Goal: Task Accomplishment & Management: Manage account settings

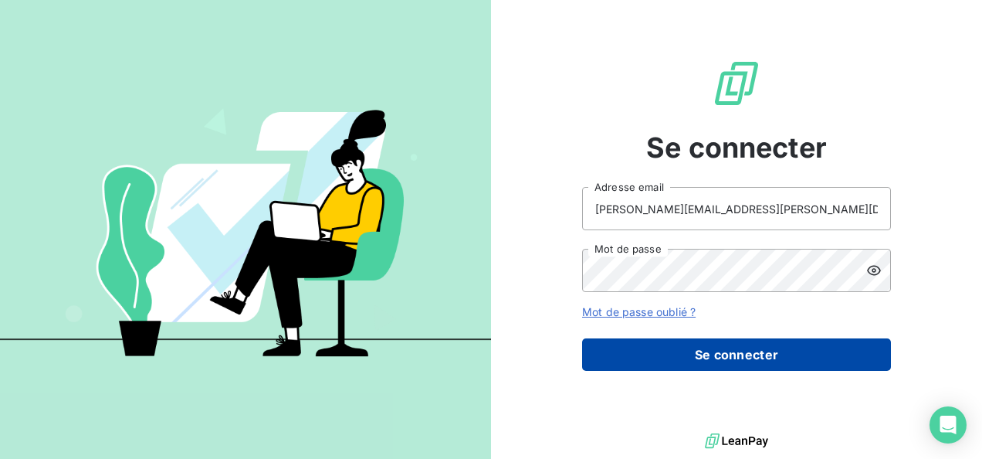
click at [735, 365] on button "Se connecter" at bounding box center [736, 354] width 309 height 32
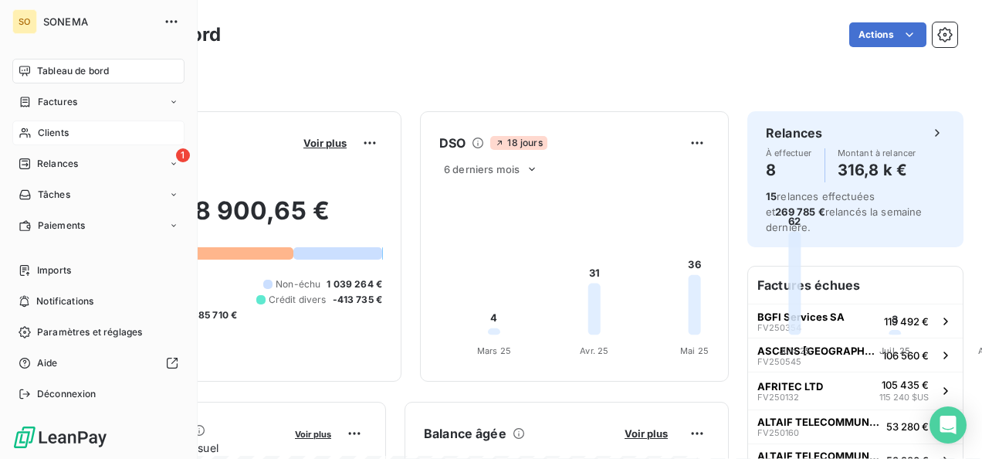
click at [39, 133] on span "Clients" at bounding box center [53, 133] width 31 height 14
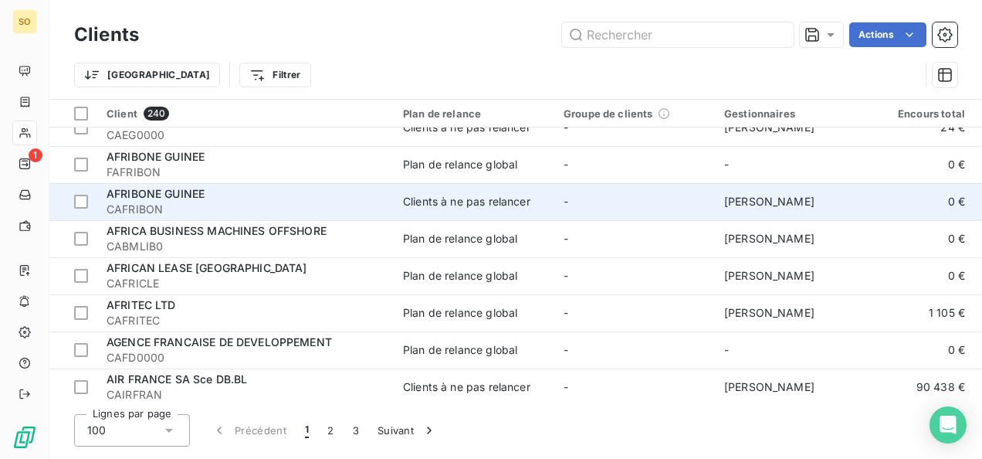
scroll to position [154, 0]
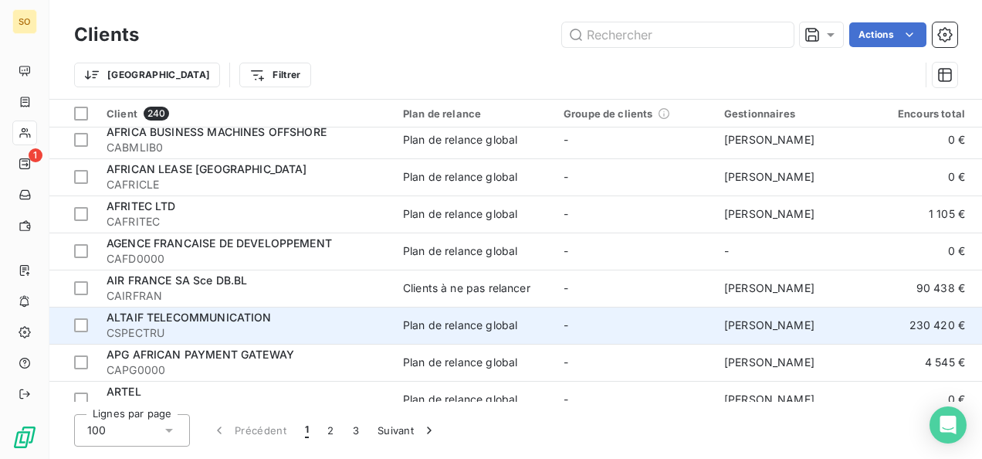
click at [241, 325] on span "CSPECTRU" at bounding box center [246, 332] width 278 height 15
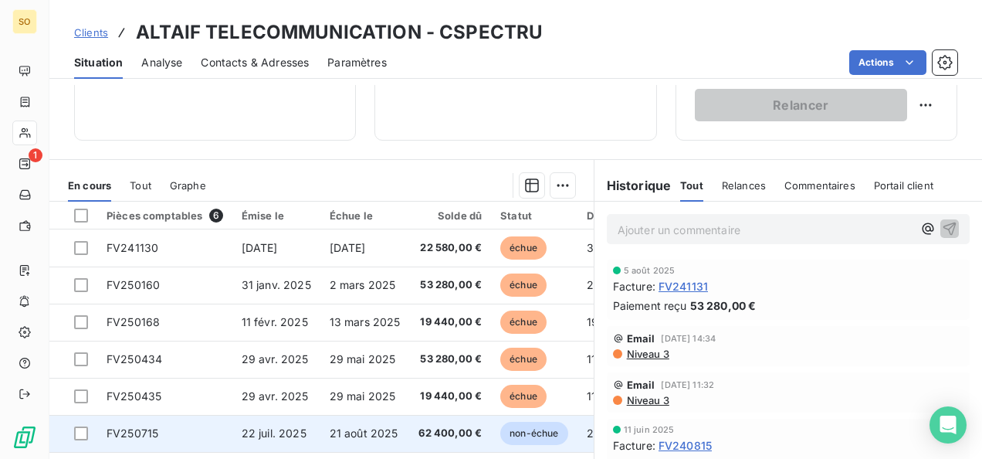
scroll to position [290, 0]
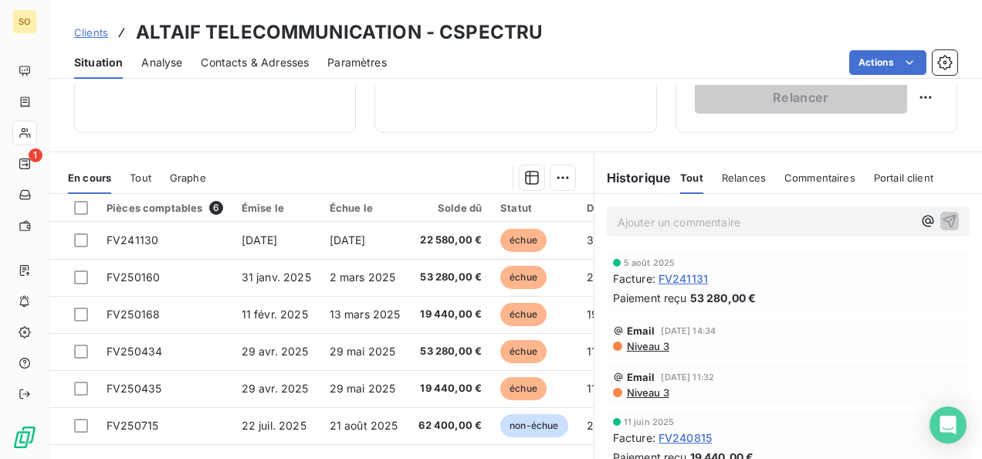
click at [93, 32] on span "Clients" at bounding box center [91, 32] width 34 height 12
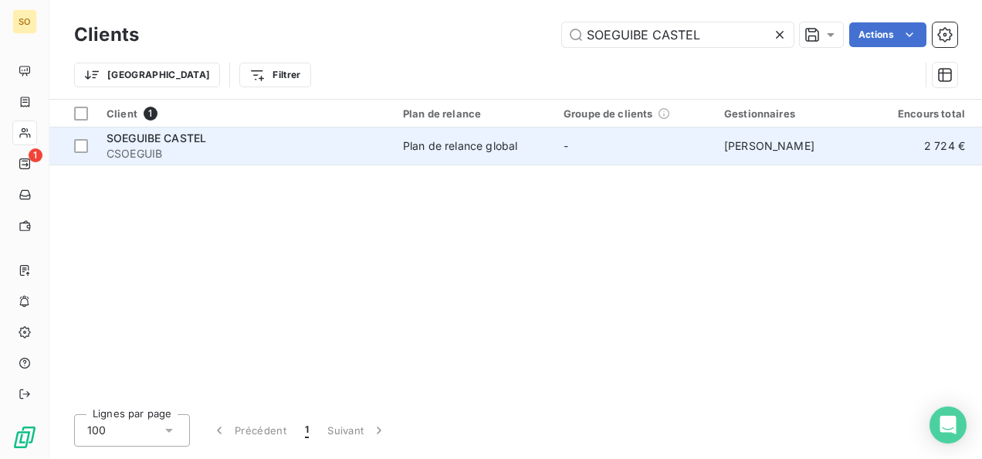
type input "SOEGUIBE CASTEL"
click at [144, 157] on span "CSOEGUIB" at bounding box center [246, 153] width 278 height 15
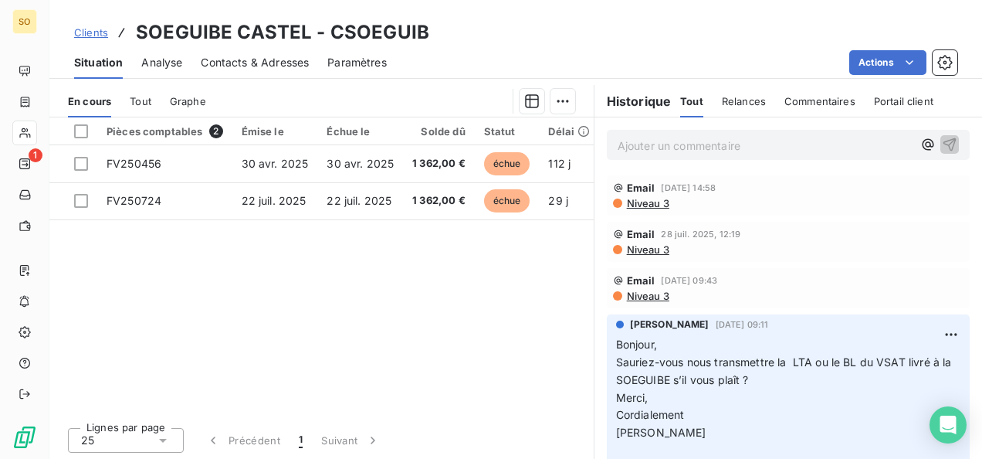
scroll to position [368, 0]
click at [651, 137] on p "Ajouter un commentaire ﻿" at bounding box center [765, 144] width 295 height 19
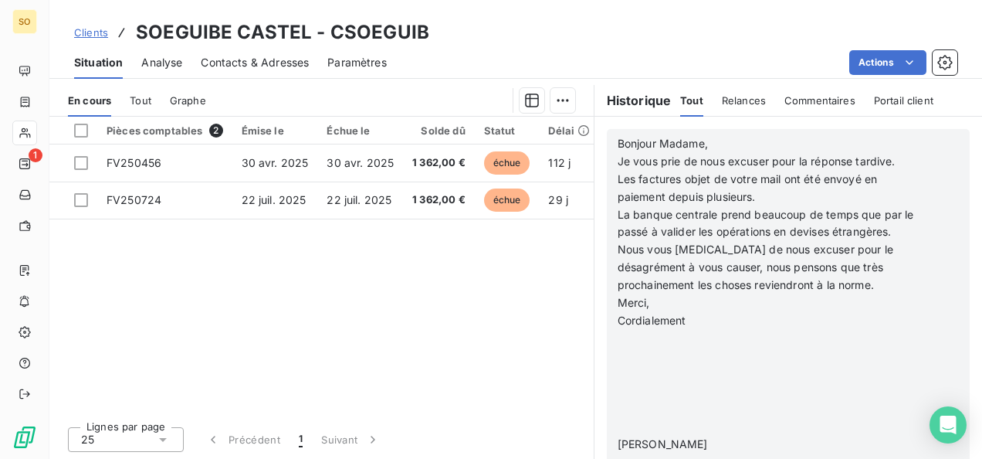
click at [702, 415] on span at bounding box center [706, 408] width 176 height 13
click at [697, 436] on p "﻿" at bounding box center [768, 427] width 301 height 18
click at [944, 440] on icon "button" at bounding box center [951, 434] width 15 height 15
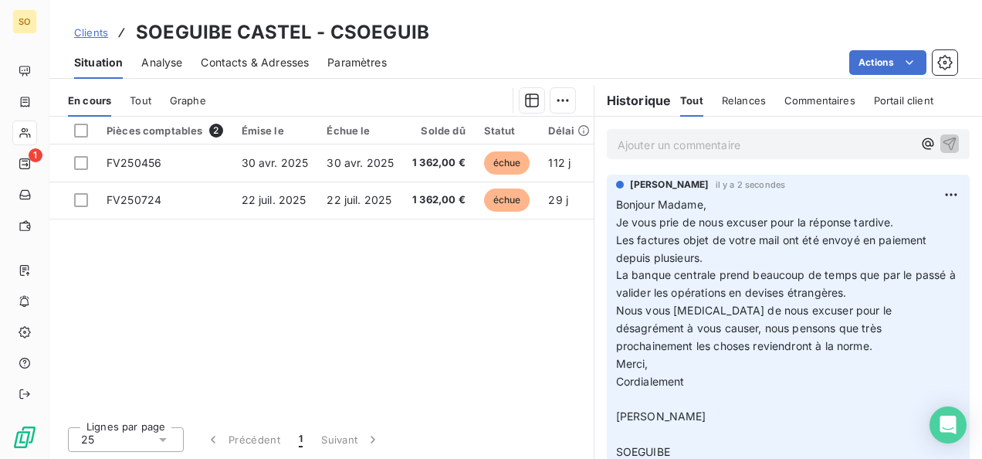
click at [100, 43] on div "Clients SOEGUIBE CASTEL - CSOEGUIB" at bounding box center [251, 33] width 355 height 28
click at [99, 39] on link "Clients" at bounding box center [91, 32] width 34 height 15
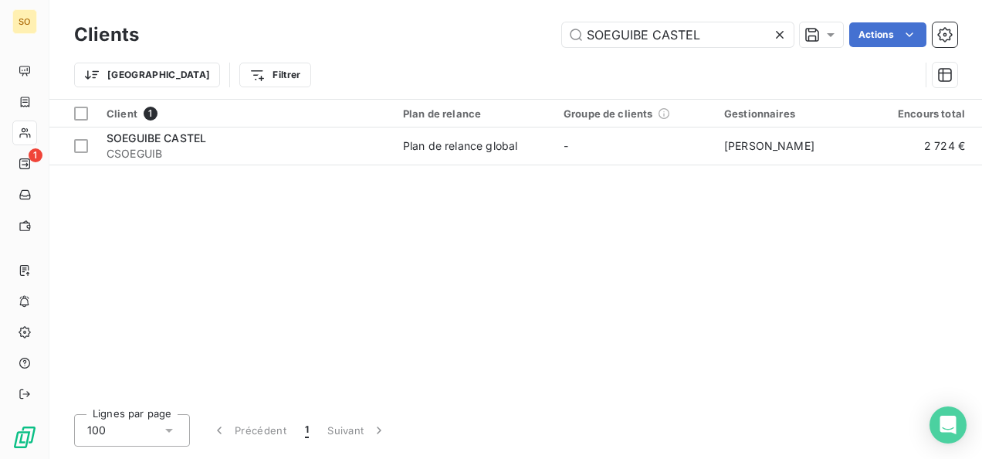
drag, startPoint x: 727, startPoint y: 37, endPoint x: 384, endPoint y: 19, distance: 343.4
click at [375, 34] on div "SOEGUIBE CASTEL Actions" at bounding box center [558, 34] width 800 height 25
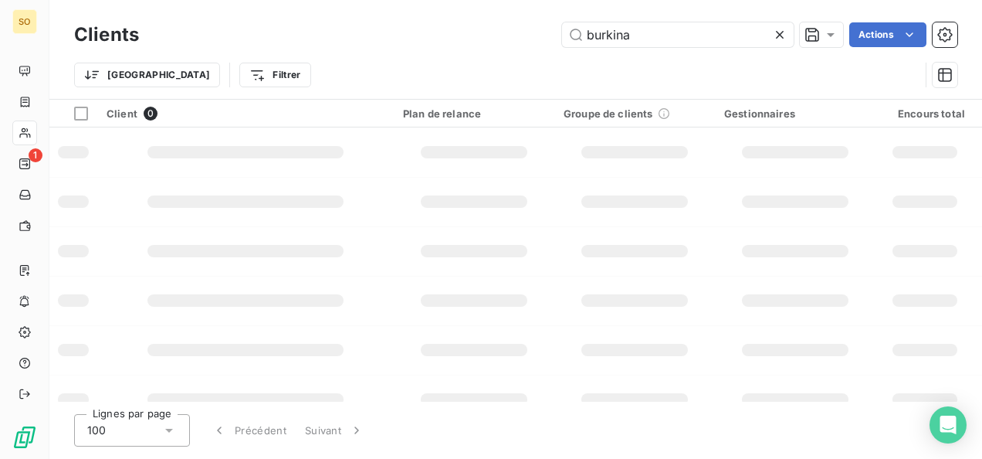
type input "burkina"
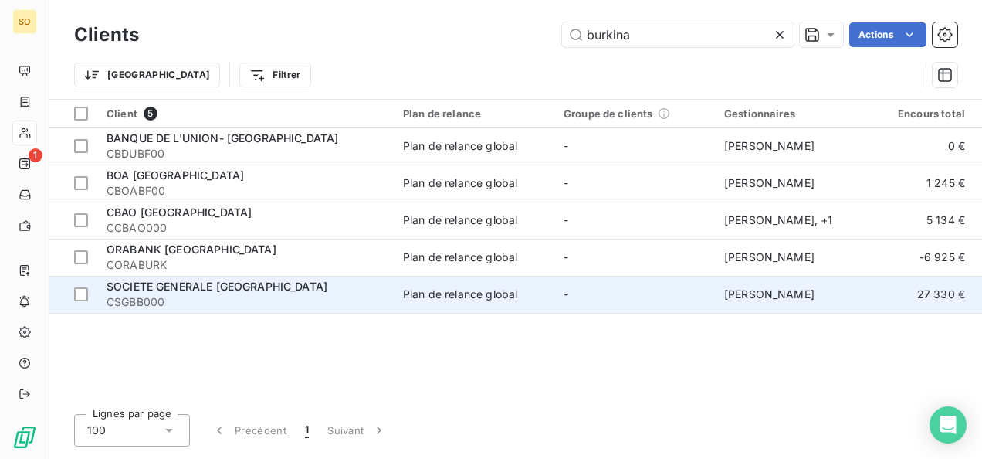
click at [187, 282] on span "SOCIETE GENERALE [GEOGRAPHIC_DATA]" at bounding box center [217, 286] width 221 height 13
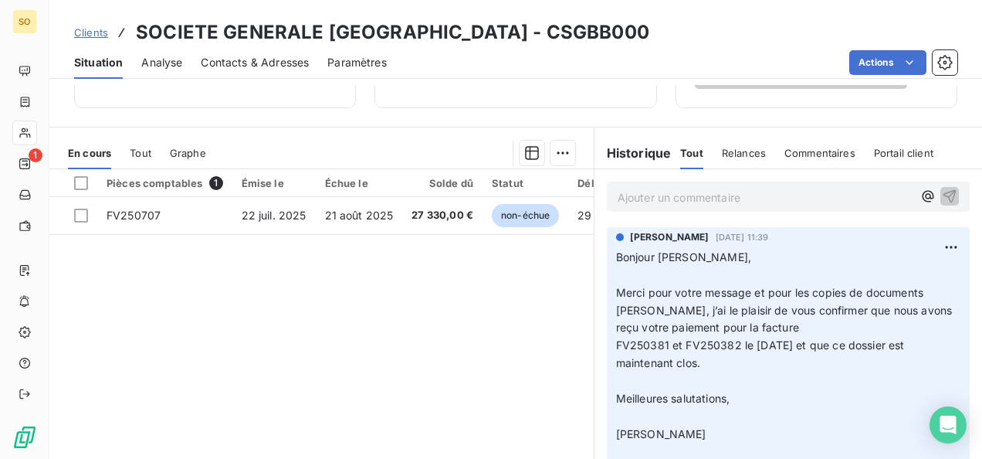
scroll to position [368, 0]
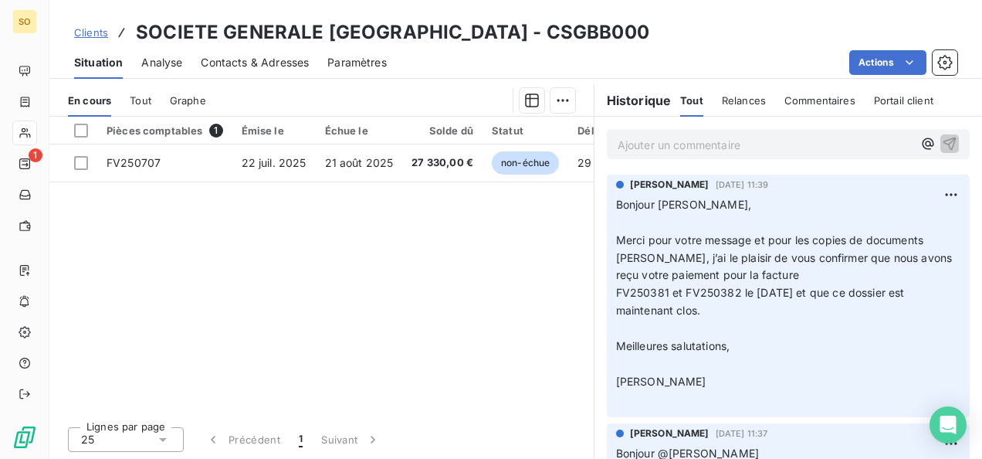
click at [97, 32] on span "Clients" at bounding box center [91, 32] width 34 height 12
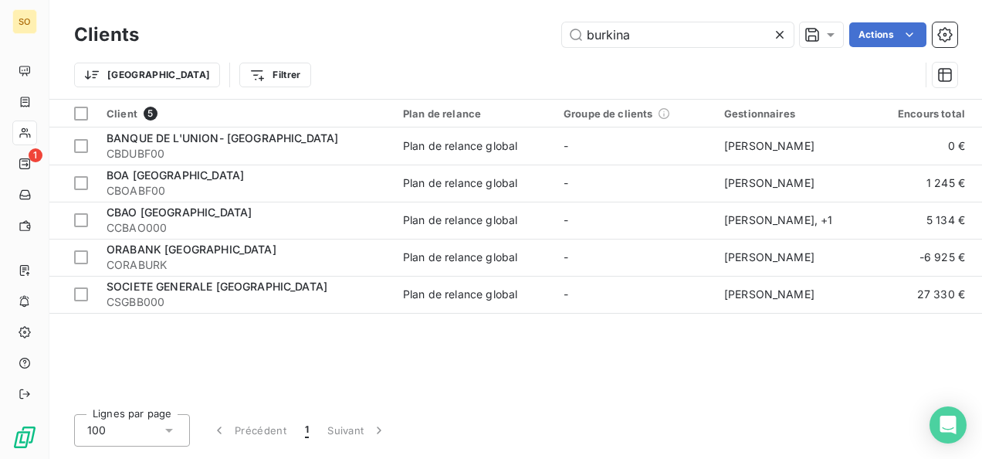
drag, startPoint x: 629, startPoint y: 31, endPoint x: 559, endPoint y: 28, distance: 69.6
click at [559, 28] on div "burkina Actions" at bounding box center [558, 34] width 800 height 25
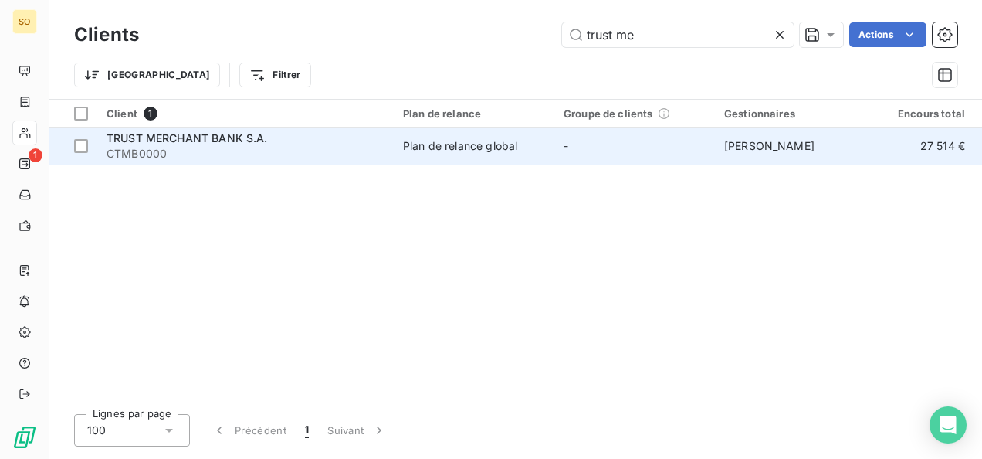
type input "trust me"
click at [178, 143] on span "TRUST MERCHANT BANK S.A." at bounding box center [187, 137] width 161 height 13
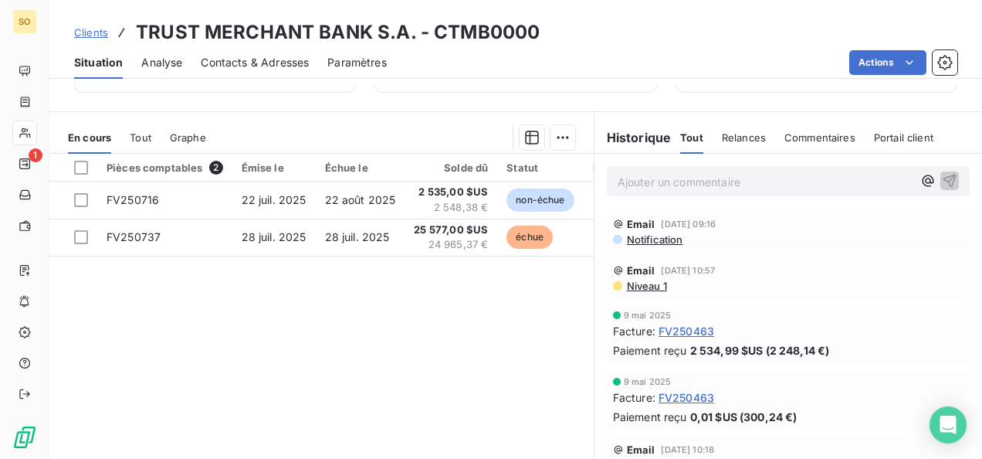
scroll to position [368, 0]
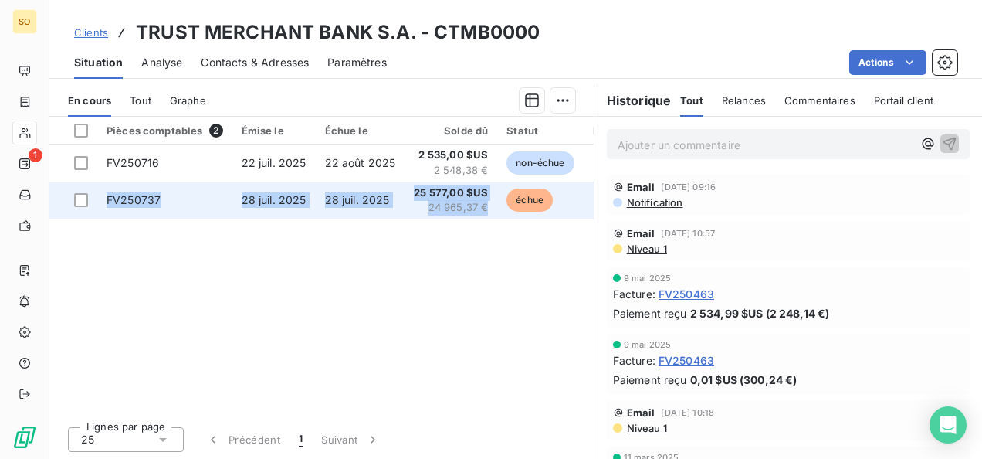
drag, startPoint x: 493, startPoint y: 193, endPoint x: 101, endPoint y: 192, distance: 391.6
click at [101, 192] on tr "FV250737 [DATE] [DATE] 25 577,00 $US 24 965,37 € échue 23 j +23 j" at bounding box center [380, 200] width 662 height 37
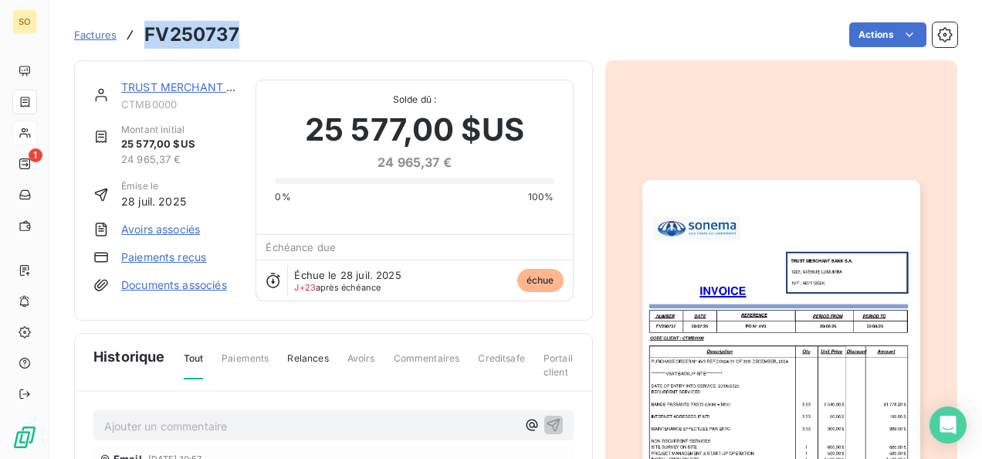
drag, startPoint x: 147, startPoint y: 33, endPoint x: 236, endPoint y: 32, distance: 89.6
click at [236, 32] on h3 "FV250737" at bounding box center [191, 35] width 95 height 28
drag, startPoint x: 236, startPoint y: 32, endPoint x: 215, endPoint y: 32, distance: 21.6
copy h3 "FV250737"
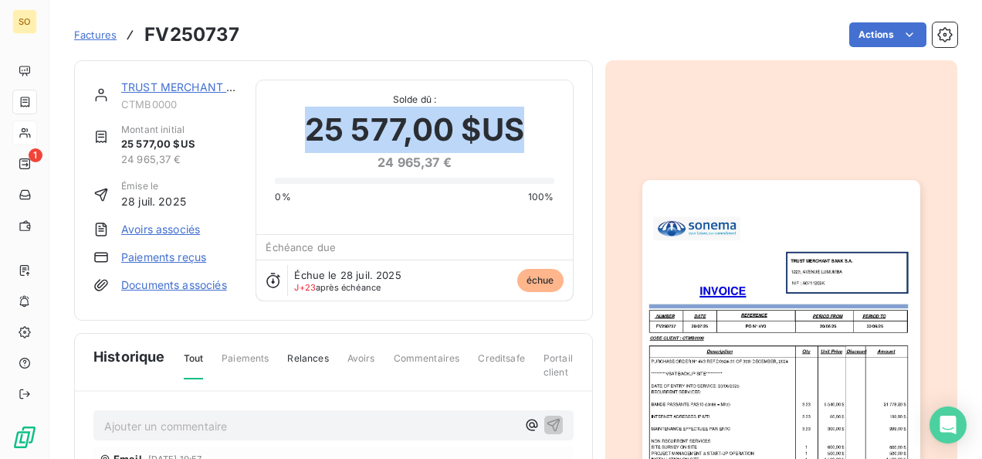
drag, startPoint x: 307, startPoint y: 129, endPoint x: 527, endPoint y: 128, distance: 219.4
click at [527, 128] on div "25 577,00 $US 24 965,37 €" at bounding box center [414, 139] width 279 height 65
drag, startPoint x: 527, startPoint y: 128, endPoint x: 507, endPoint y: 130, distance: 20.1
copy span "25 577,00 $US"
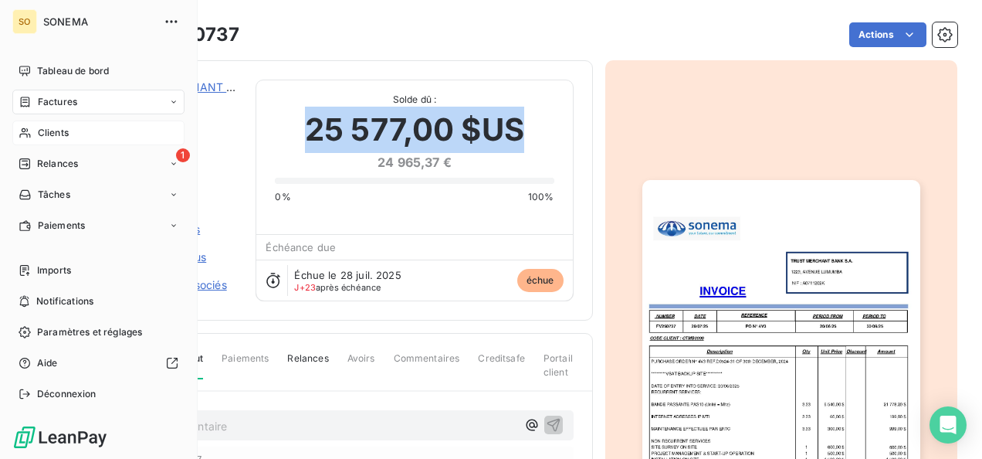
click at [39, 132] on span "Clients" at bounding box center [53, 133] width 31 height 14
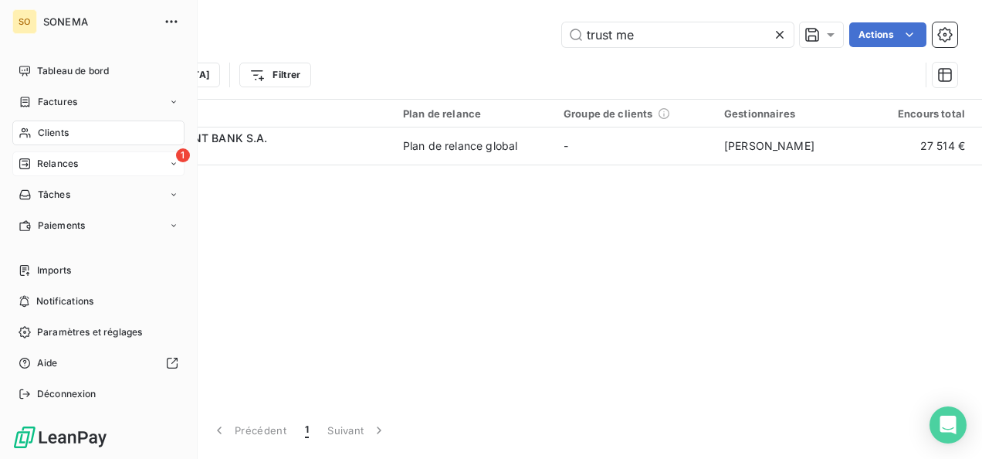
click at [57, 157] on span "Relances" at bounding box center [57, 164] width 41 height 14
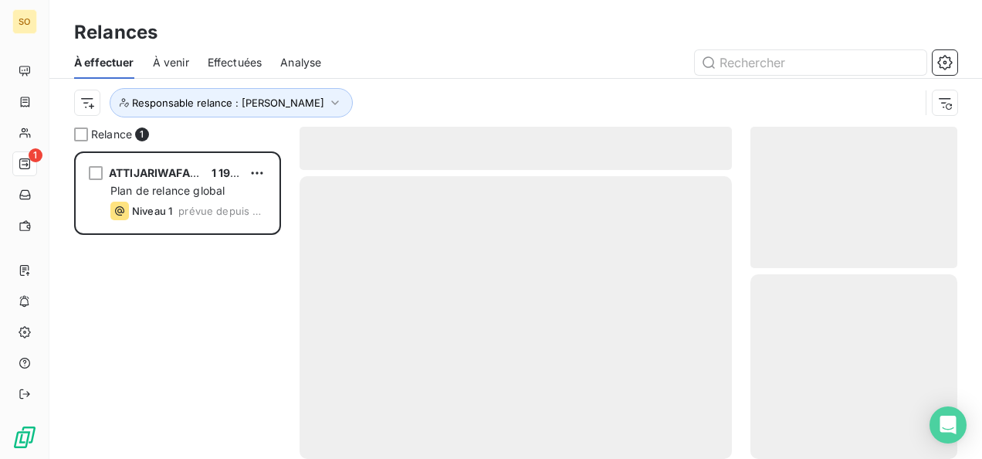
scroll to position [295, 195]
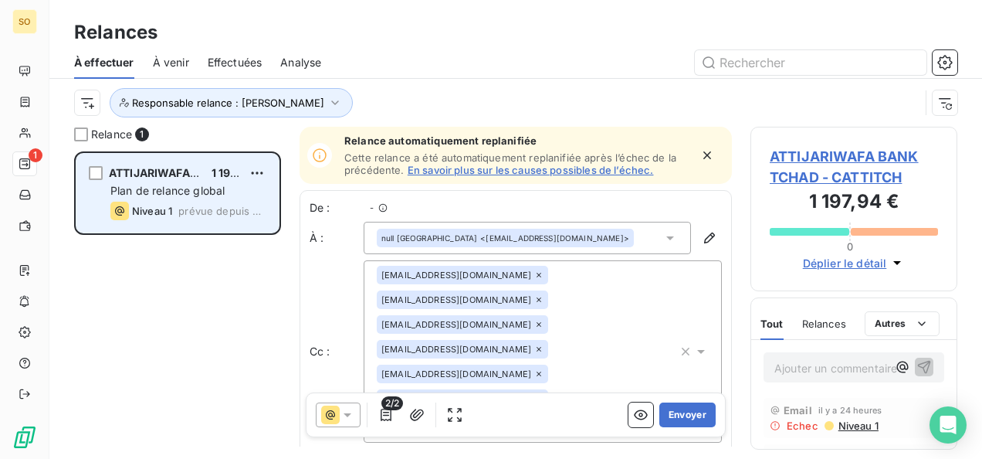
click at [232, 181] on div "ATTIJARIWAFA BANK TCHAD 1 197,94 € Plan de relance global Niveau 1 prévue depui…" at bounding box center [177, 193] width 202 height 79
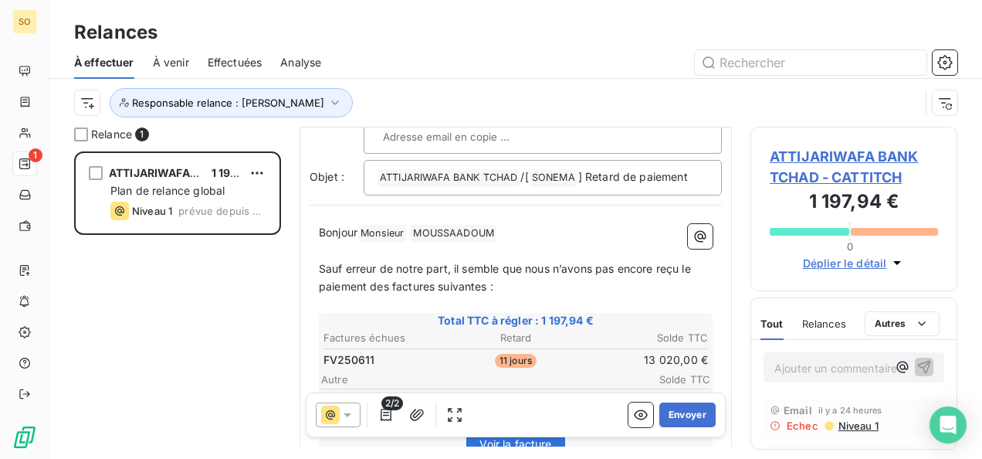
scroll to position [309, 0]
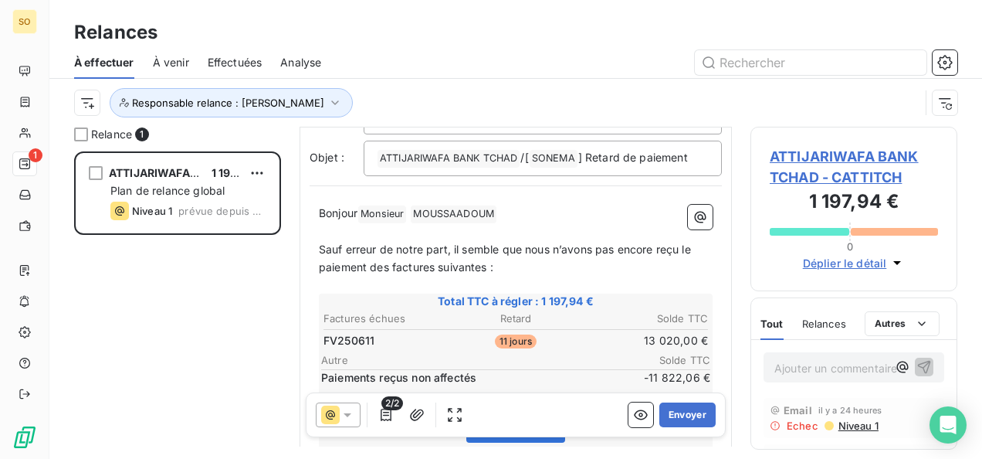
click at [545, 212] on p "Bonjour Monsieur ﻿ MOUSSAADOUM ﻿ ﻿" at bounding box center [516, 214] width 394 height 19
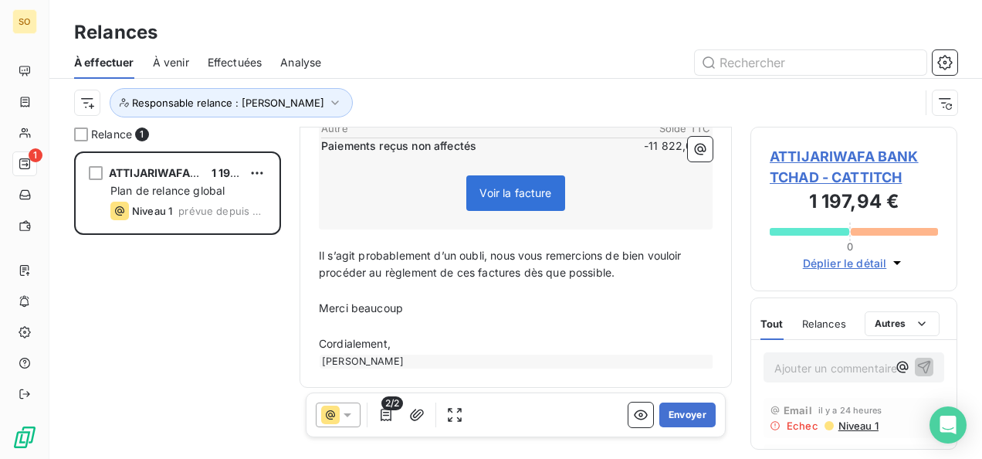
scroll to position [578, 0]
click at [419, 345] on p "Cordialement," at bounding box center [516, 343] width 394 height 18
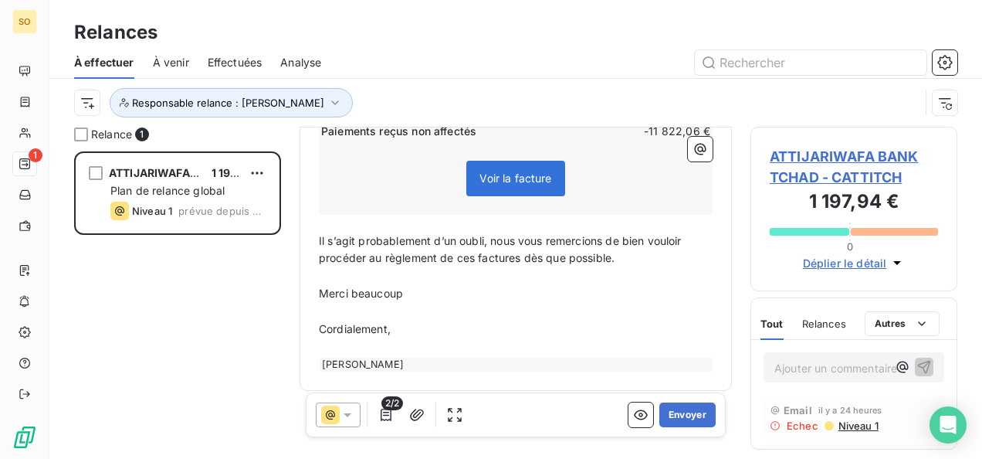
scroll to position [595, 0]
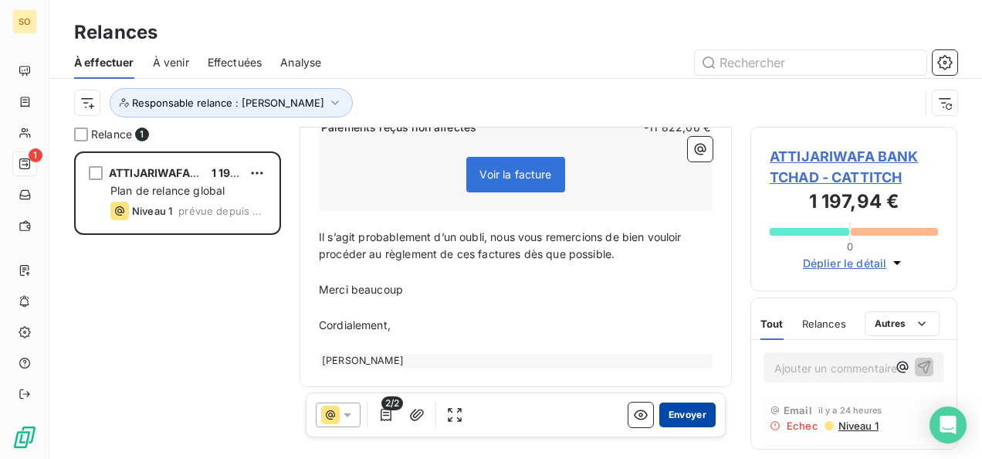
click at [670, 409] on button "Envoyer" at bounding box center [688, 414] width 56 height 25
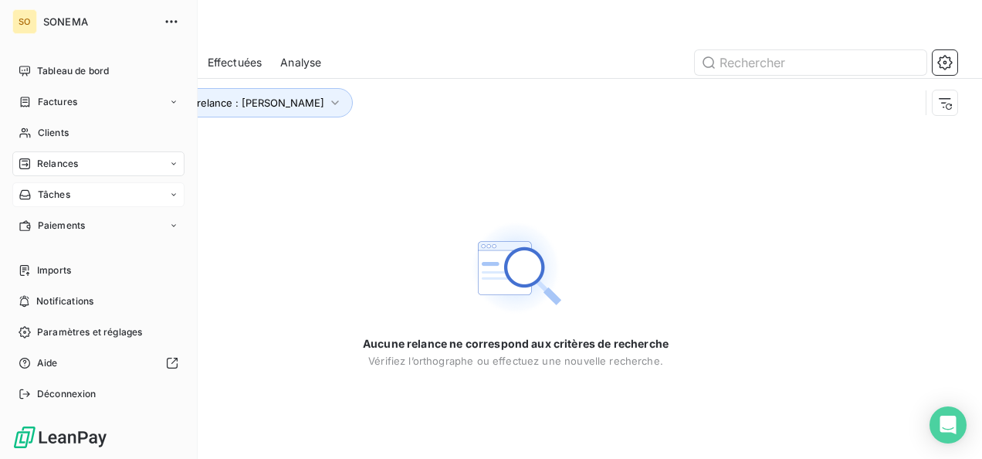
drag, startPoint x: 69, startPoint y: 140, endPoint x: 102, endPoint y: 201, distance: 69.5
click at [69, 140] on div "Clients" at bounding box center [98, 132] width 172 height 25
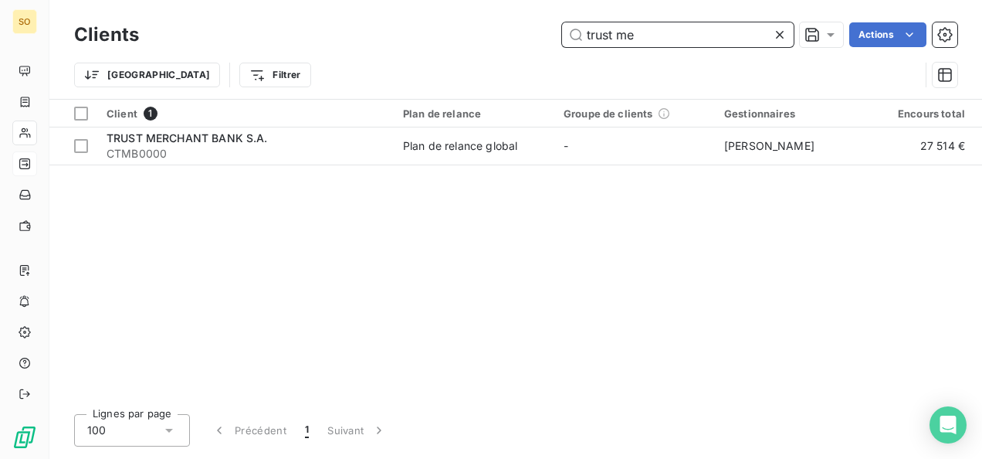
drag, startPoint x: 630, startPoint y: 36, endPoint x: 554, endPoint y: 33, distance: 76.5
click at [554, 33] on div "trust me Actions" at bounding box center [558, 34] width 800 height 25
drag, startPoint x: 661, startPoint y: 30, endPoint x: 572, endPoint y: 37, distance: 89.9
click at [570, 37] on input "trust me" at bounding box center [678, 34] width 232 height 25
paste input "SOEGUIBE CASTEL"
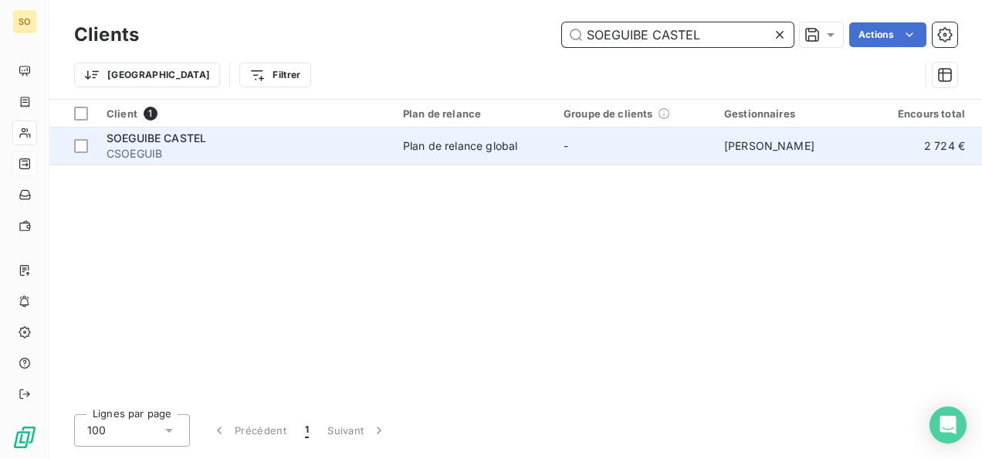
type input "SOEGUIBE CASTEL"
click at [210, 146] on span "CSOEGUIB" at bounding box center [246, 153] width 278 height 15
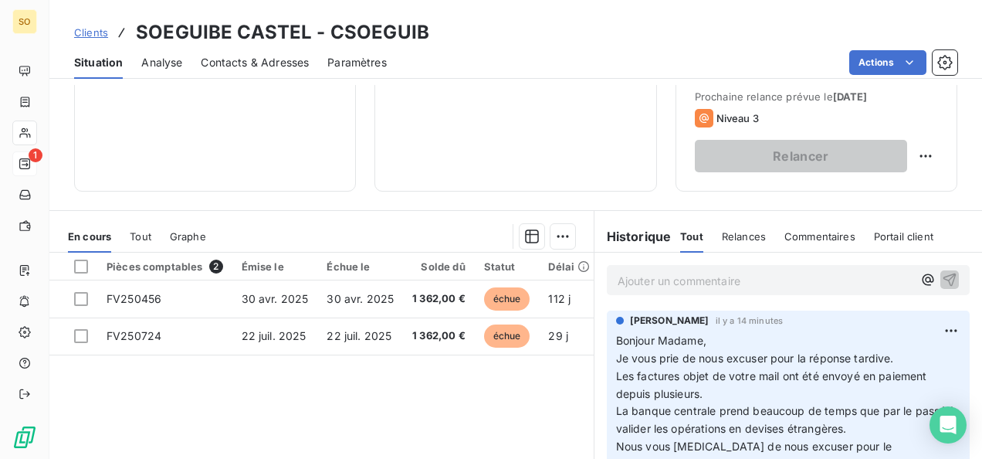
scroll to position [309, 0]
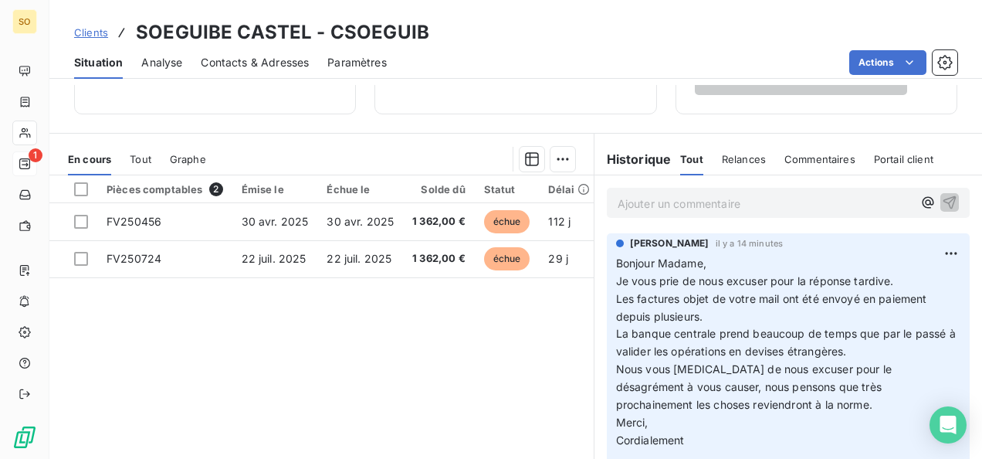
click at [655, 196] on p "Ajouter un commentaire ﻿" at bounding box center [765, 203] width 295 height 19
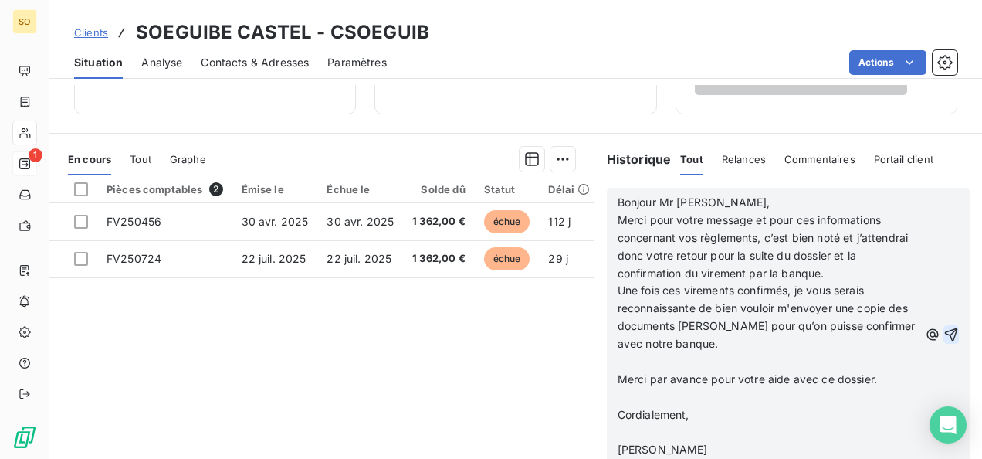
click at [945, 337] on icon "button" at bounding box center [951, 334] width 13 height 13
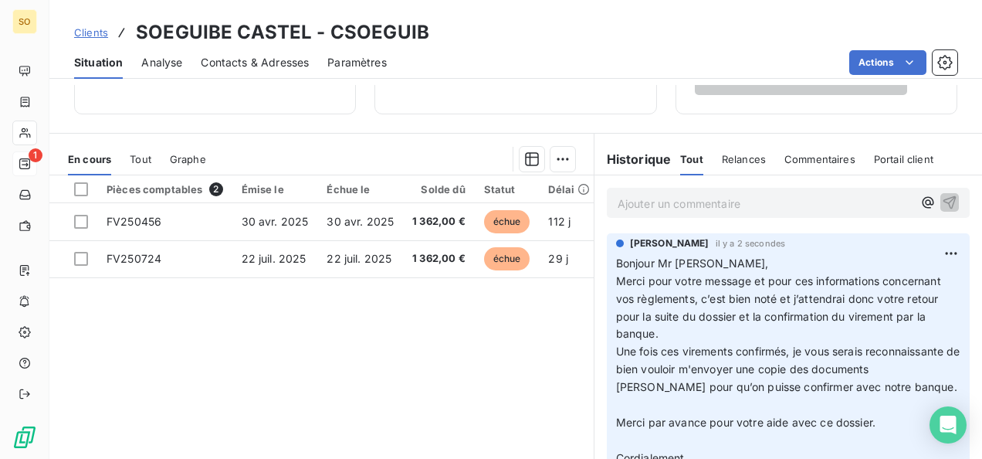
click at [99, 29] on span "Clients" at bounding box center [91, 32] width 34 height 12
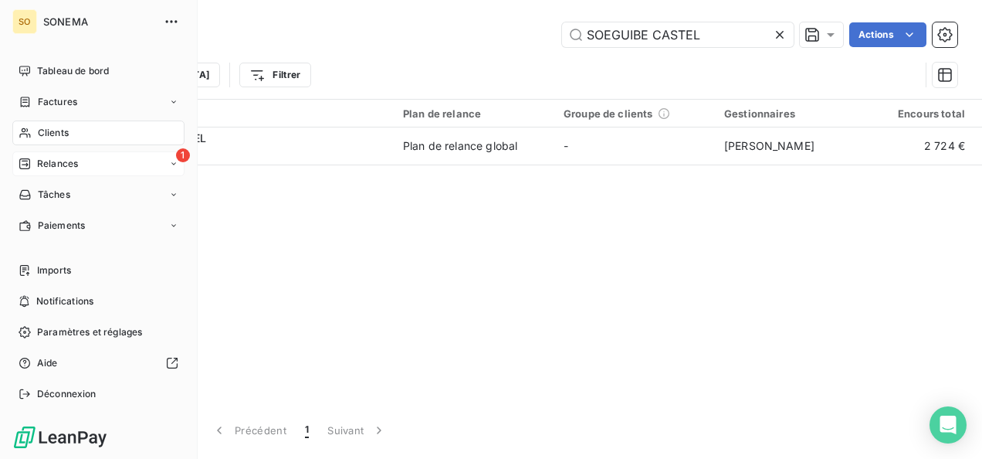
click at [36, 159] on div "Relances" at bounding box center [48, 164] width 59 height 14
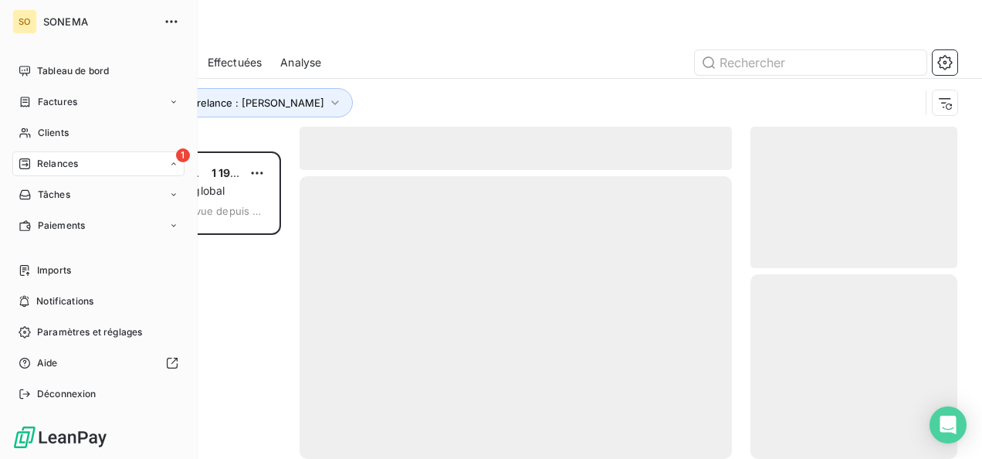
scroll to position [295, 195]
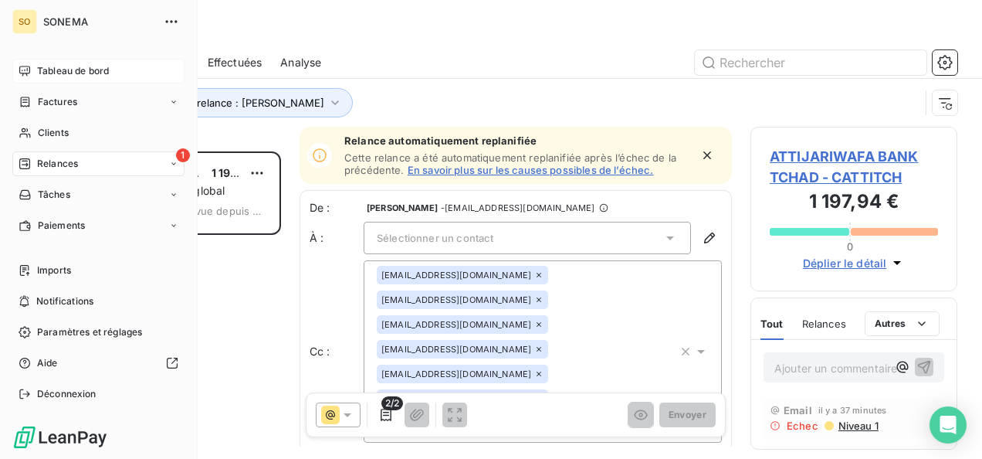
click at [50, 65] on span "Tableau de bord" at bounding box center [73, 71] width 72 height 14
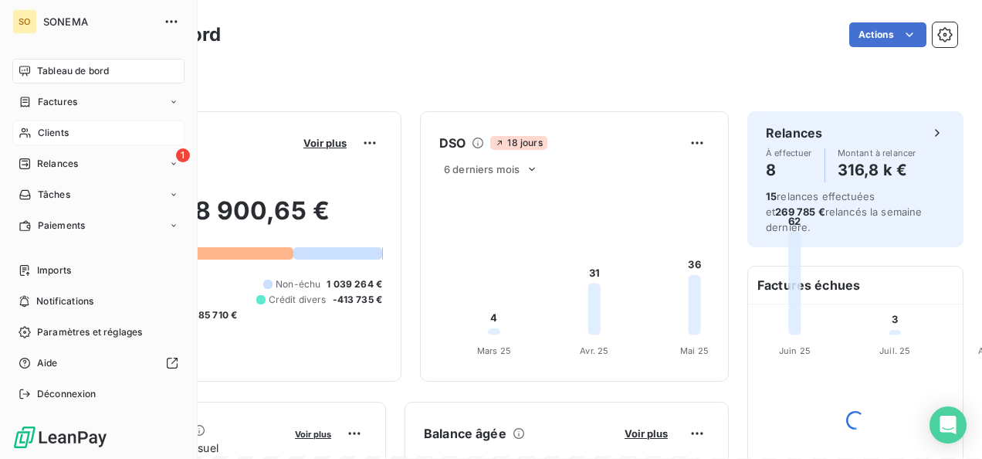
click at [51, 131] on span "Clients" at bounding box center [53, 133] width 31 height 14
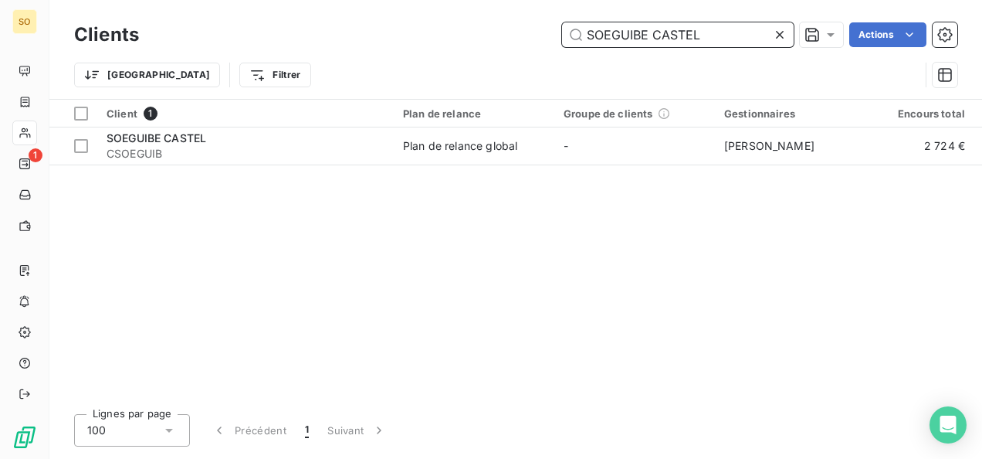
drag, startPoint x: 687, startPoint y: 31, endPoint x: 559, endPoint y: 42, distance: 128.0
click at [562, 42] on input "SOEGUIBE CASTEL" at bounding box center [678, 34] width 232 height 25
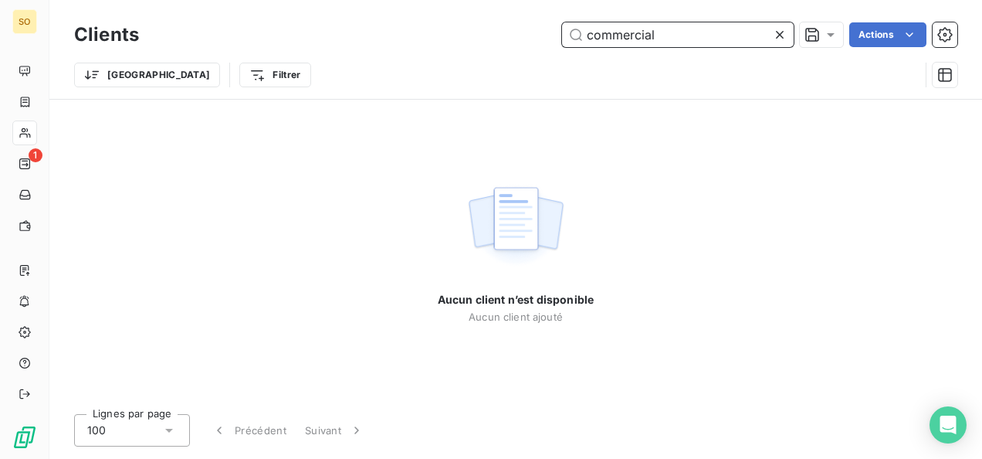
type input "commercial"
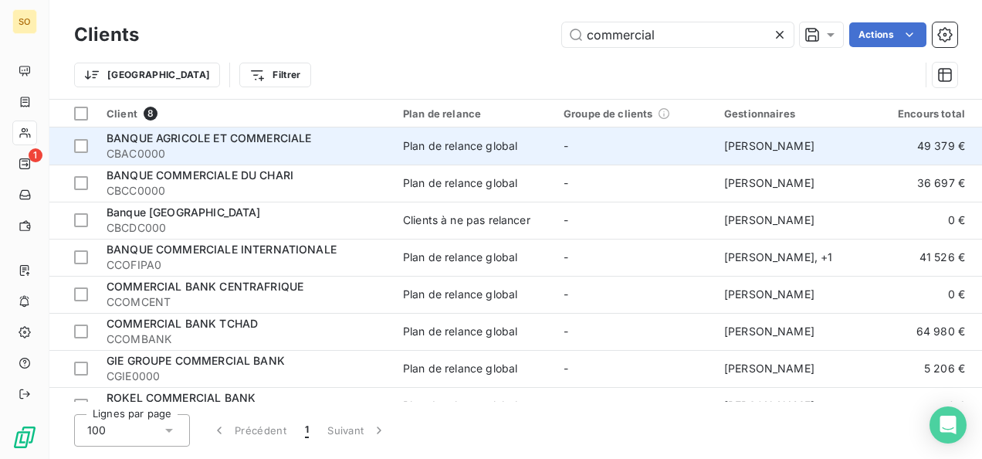
click at [172, 152] on span "CBAC0000" at bounding box center [246, 153] width 278 height 15
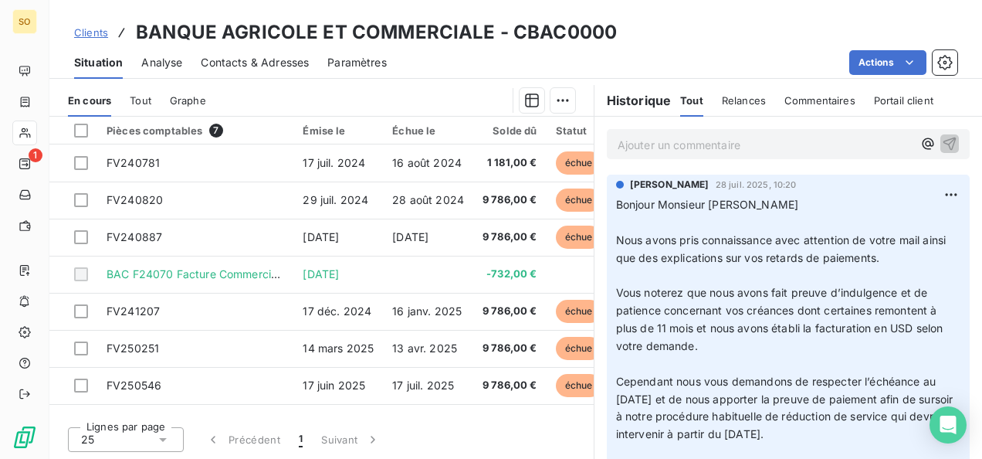
click at [94, 29] on span "Clients" at bounding box center [91, 32] width 34 height 12
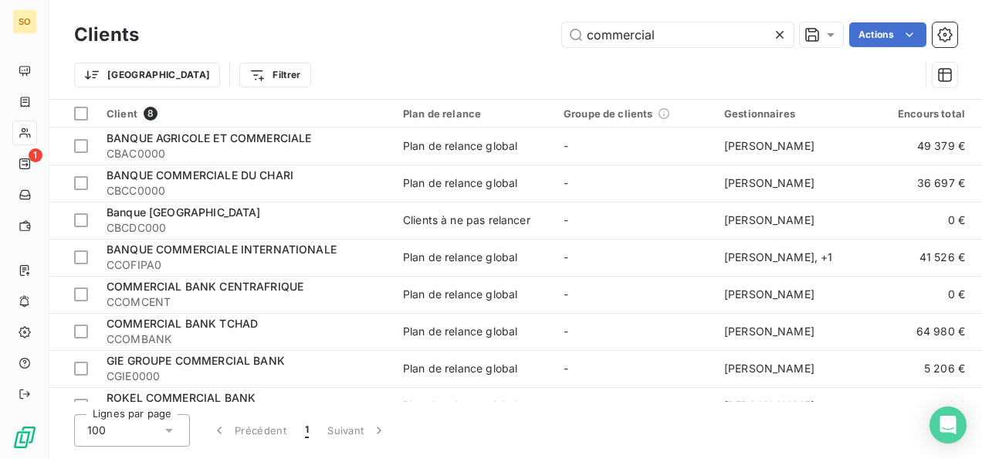
drag, startPoint x: 663, startPoint y: 31, endPoint x: 460, endPoint y: 39, distance: 202.5
click at [461, 39] on div "commercial Actions" at bounding box center [558, 34] width 800 height 25
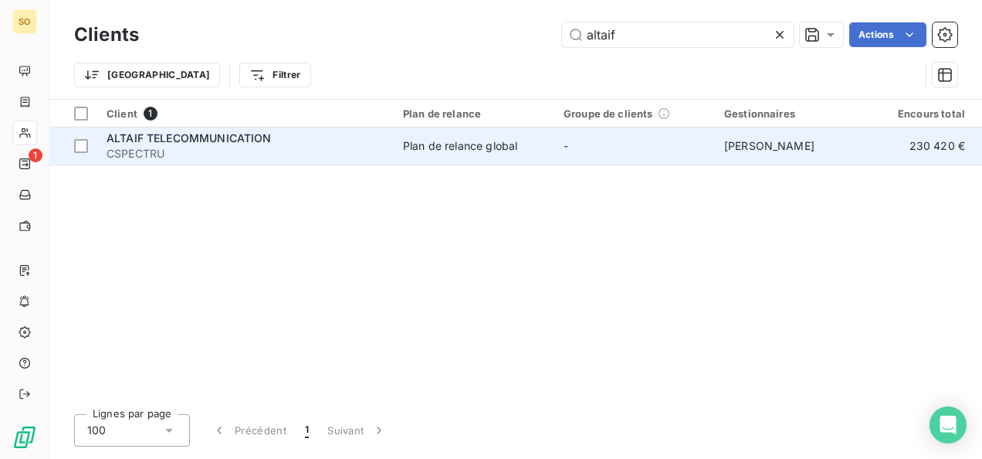
type input "altaif"
click at [204, 141] on span "ALTAIF TELECOMMUNICATION" at bounding box center [189, 137] width 165 height 13
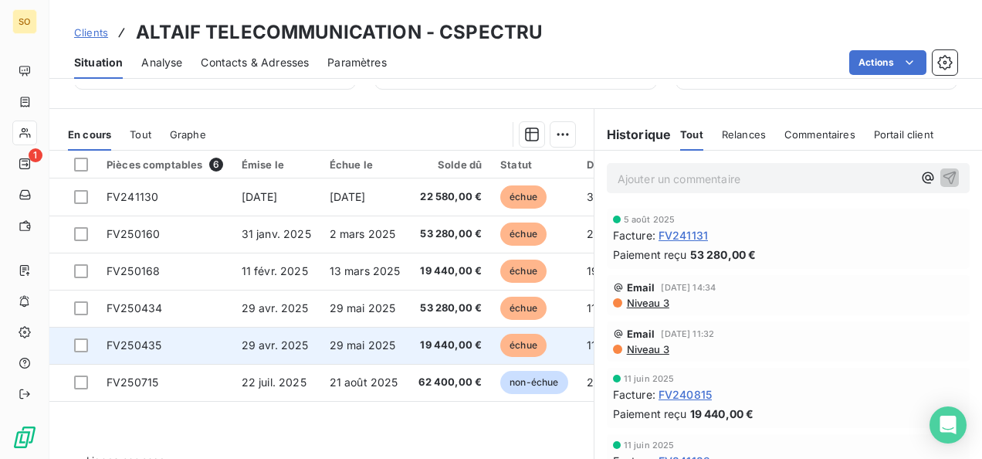
scroll to position [368, 0]
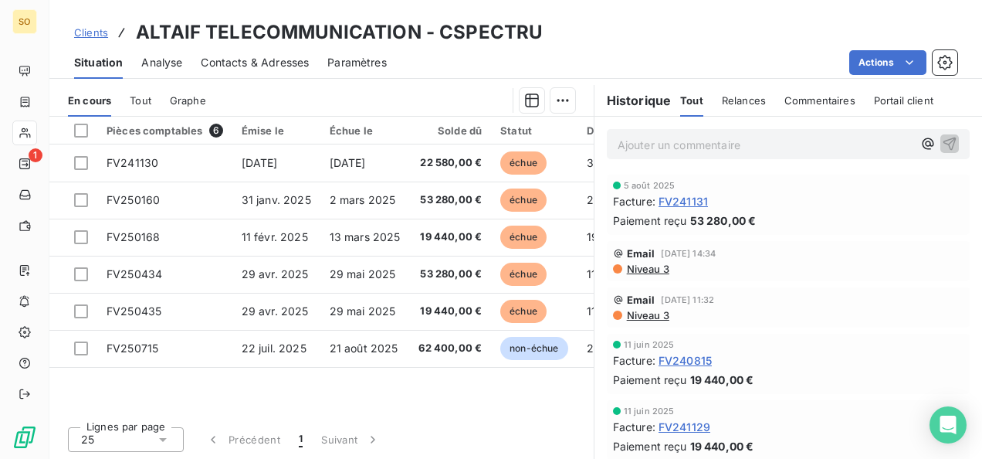
click at [95, 29] on span "Clients" at bounding box center [91, 32] width 34 height 12
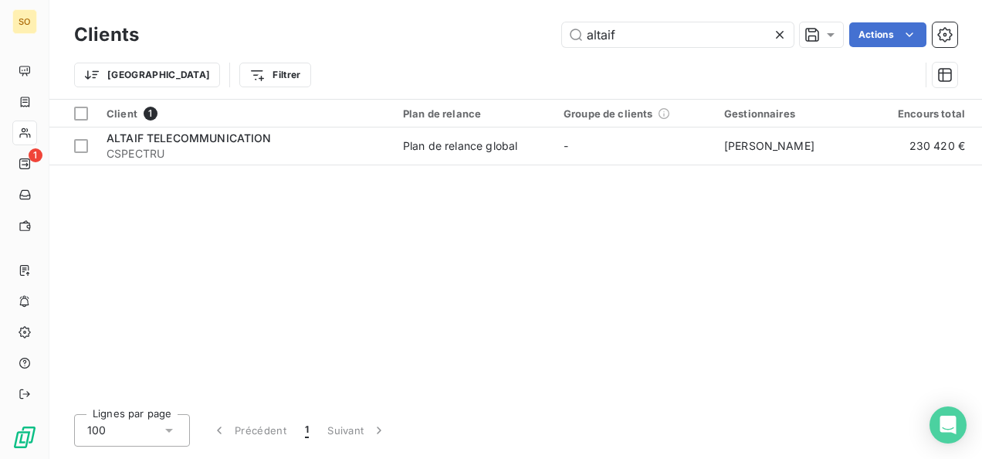
drag, startPoint x: 618, startPoint y: 39, endPoint x: 559, endPoint y: 36, distance: 58.8
click at [560, 36] on div "altaif Actions" at bounding box center [558, 34] width 800 height 25
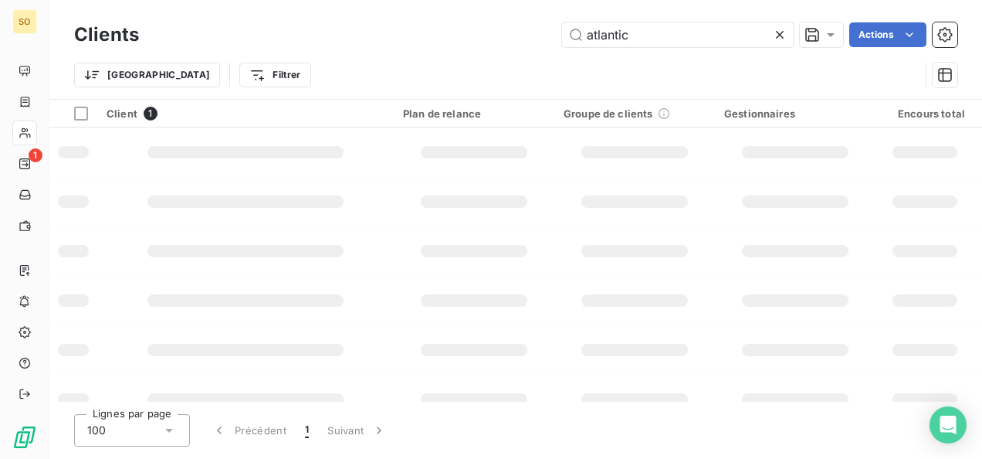
type input "atlantic"
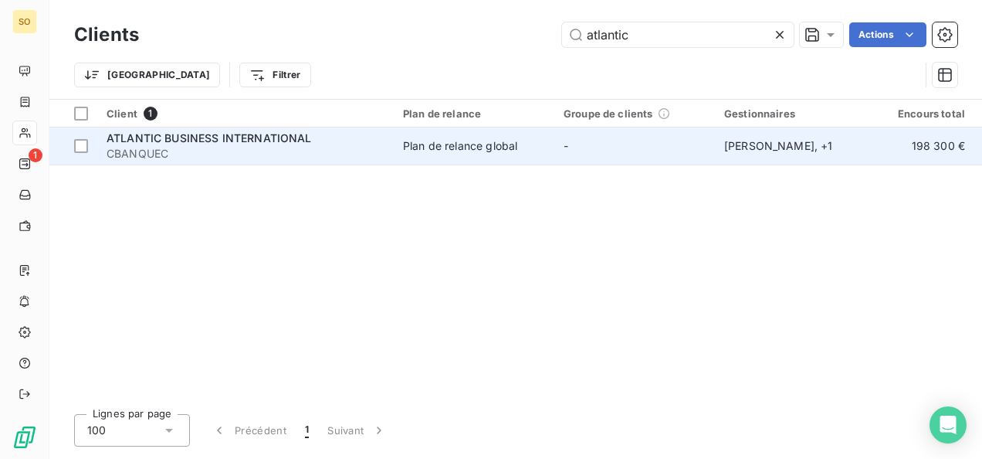
click at [243, 152] on span "CBANQUEC" at bounding box center [246, 153] width 278 height 15
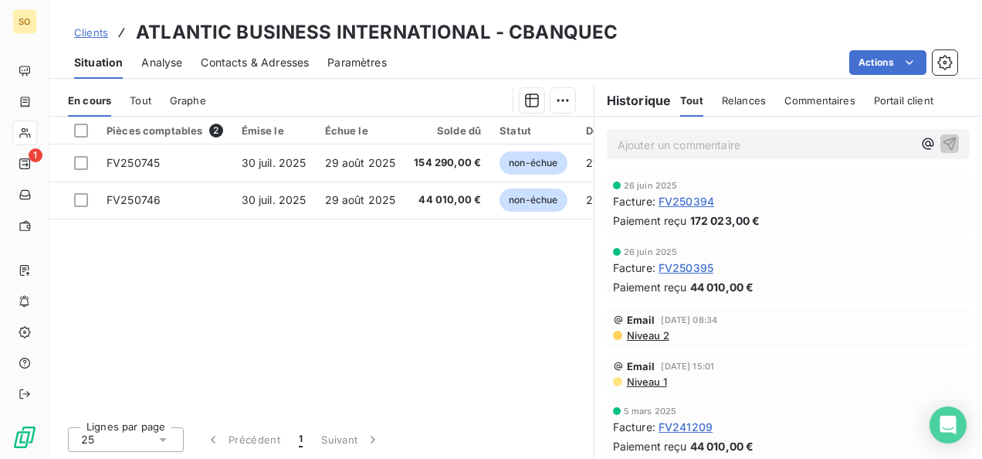
click at [112, 28] on div "Clients ATLANTIC BUSINESS INTERNATIONAL - CBANQUEC" at bounding box center [346, 33] width 544 height 28
click at [99, 30] on span "Clients" at bounding box center [91, 32] width 34 height 12
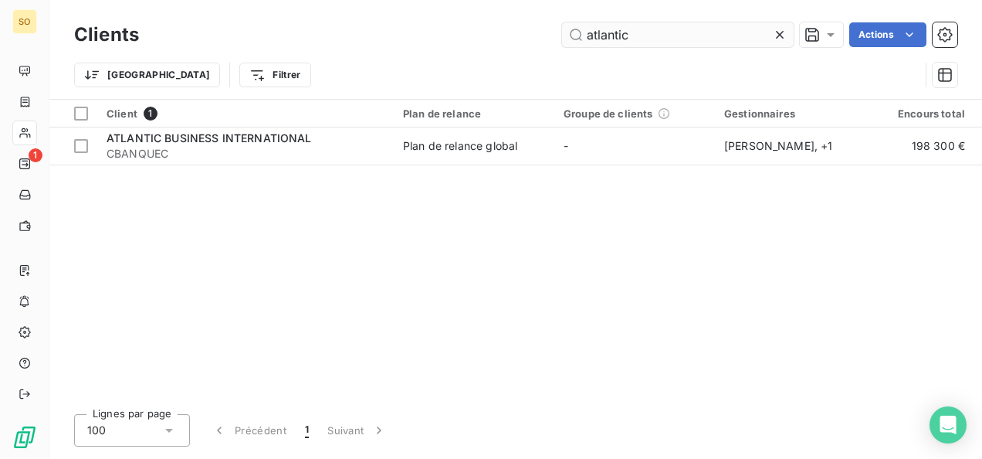
drag, startPoint x: 664, startPoint y: 24, endPoint x: 567, endPoint y: 28, distance: 97.4
click at [567, 28] on input "atlantic" at bounding box center [678, 34] width 232 height 25
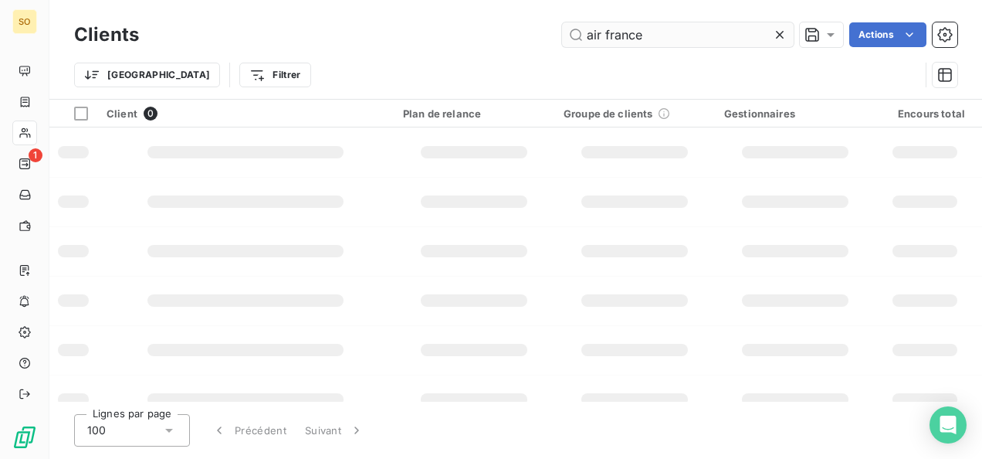
type input "air france"
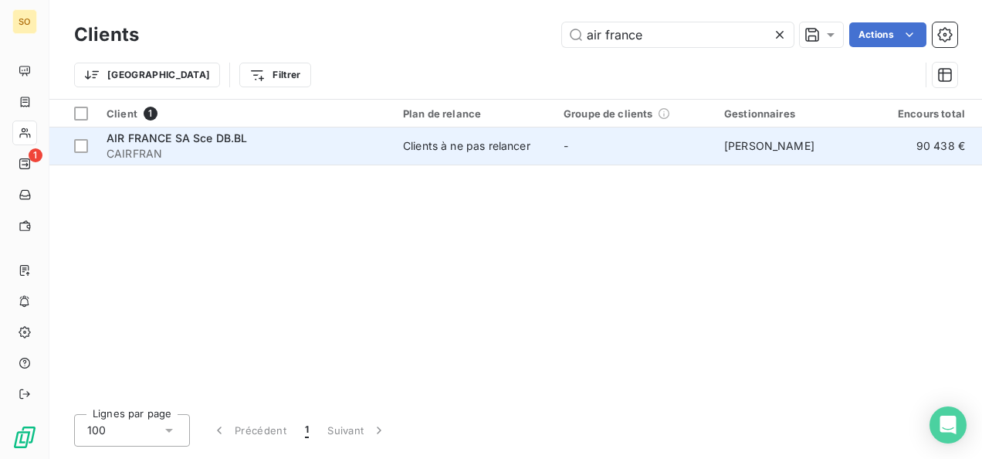
click at [184, 141] on span "AIR FRANCE SA Sce DB.BL" at bounding box center [177, 137] width 141 height 13
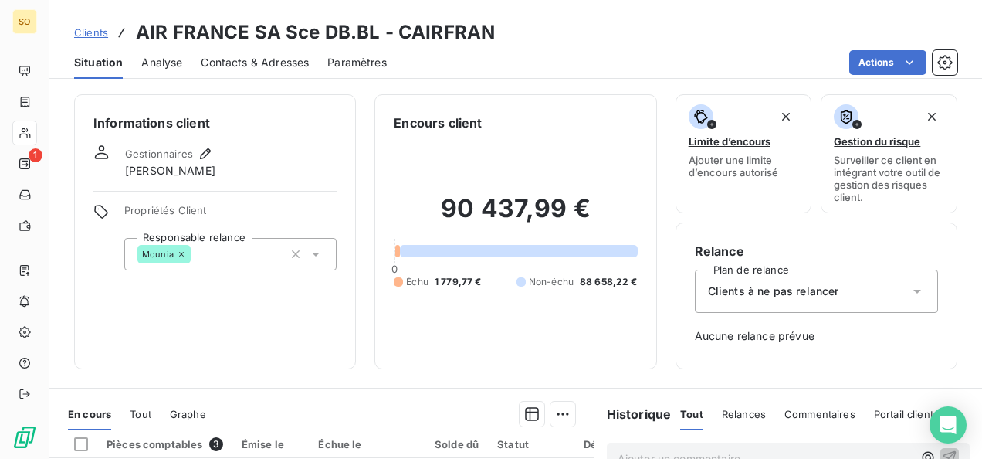
scroll to position [154, 0]
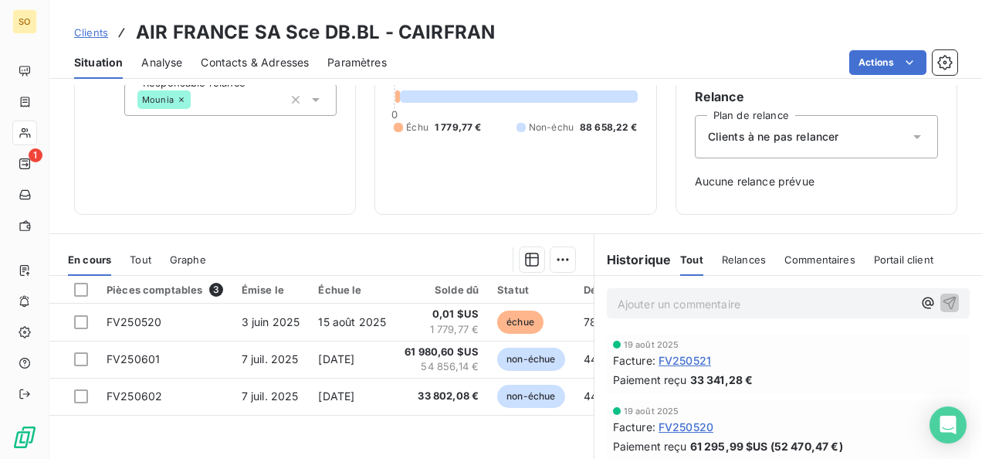
click at [94, 30] on span "Clients" at bounding box center [91, 32] width 34 height 12
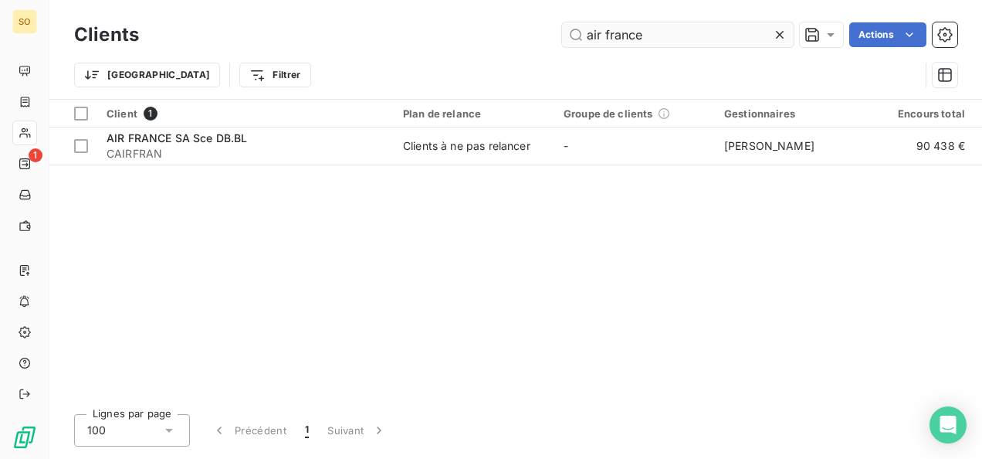
drag, startPoint x: 665, startPoint y: 20, endPoint x: 584, endPoint y: 22, distance: 81.1
click at [584, 22] on input "air france" at bounding box center [678, 34] width 232 height 25
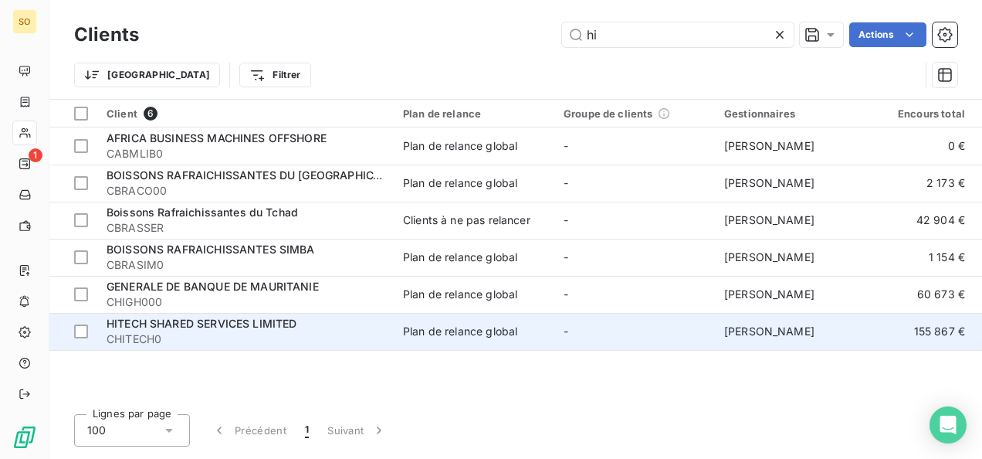
type input "hi"
click at [159, 335] on span "CHITECH0" at bounding box center [246, 338] width 278 height 15
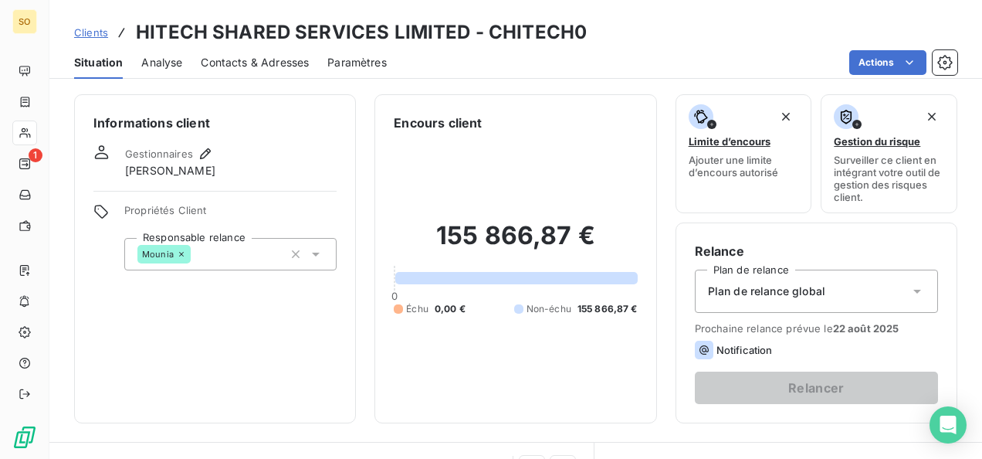
click at [96, 32] on span "Clients" at bounding box center [91, 32] width 34 height 12
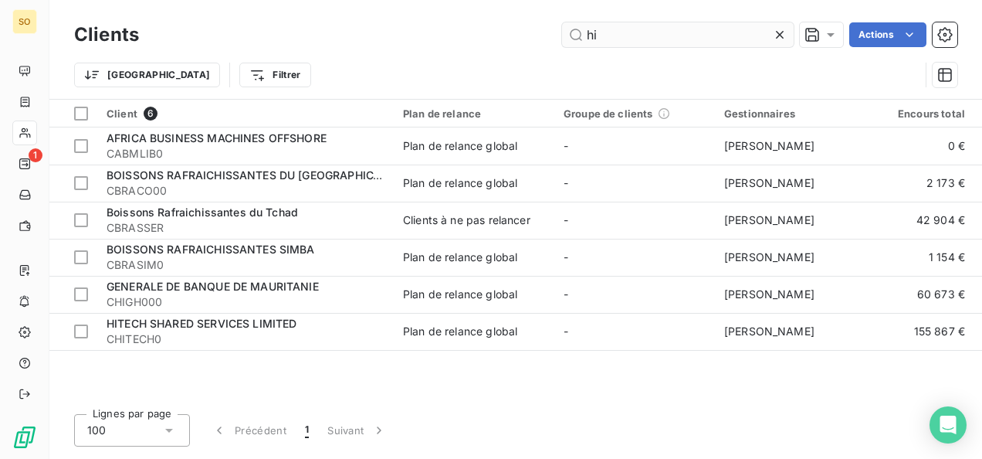
drag, startPoint x: 667, startPoint y: 33, endPoint x: 587, endPoint y: 32, distance: 80.3
click at [587, 32] on input "hi" at bounding box center [678, 34] width 232 height 25
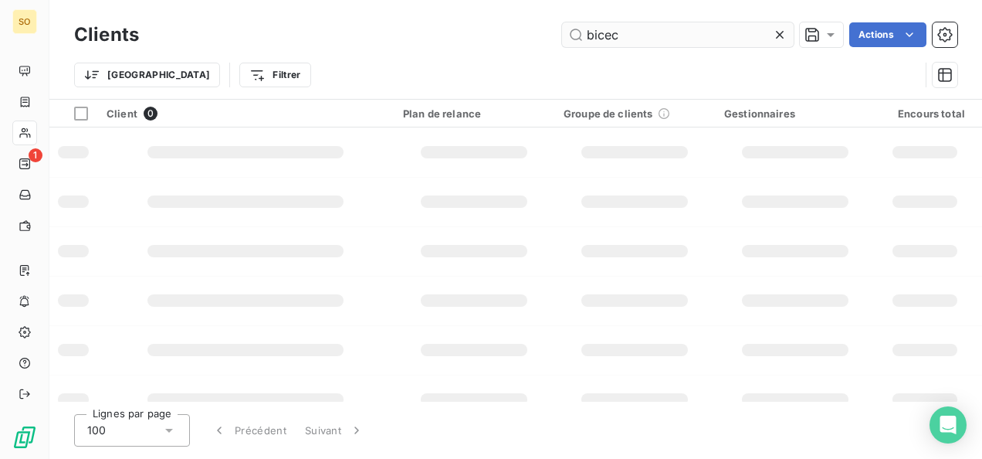
type input "bicec"
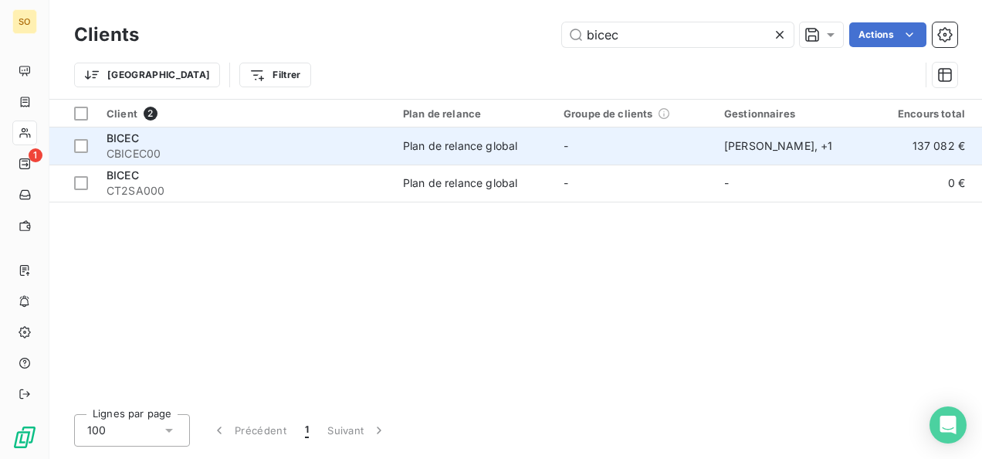
click at [156, 147] on span "CBICEC00" at bounding box center [246, 153] width 278 height 15
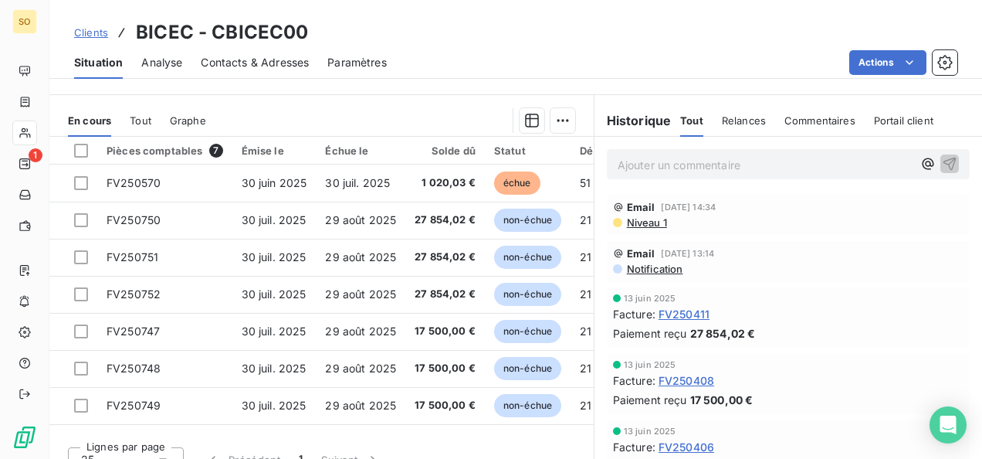
scroll to position [368, 0]
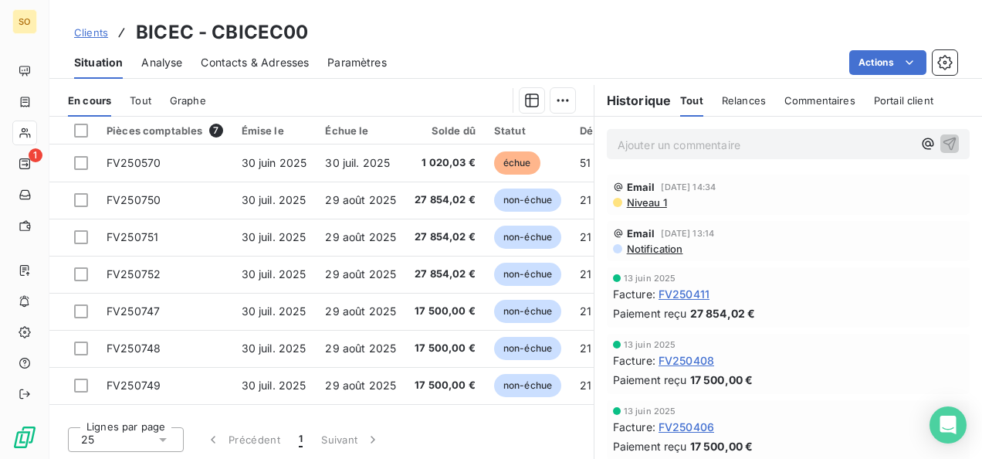
click at [93, 32] on span "Clients" at bounding box center [91, 32] width 34 height 12
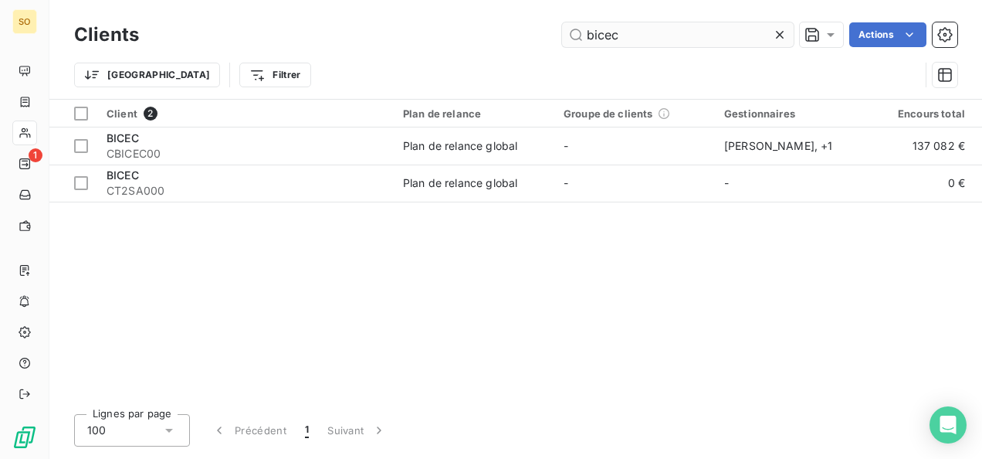
drag, startPoint x: 621, startPoint y: 35, endPoint x: 568, endPoint y: 32, distance: 53.4
click at [568, 32] on input "bicec" at bounding box center [678, 34] width 232 height 25
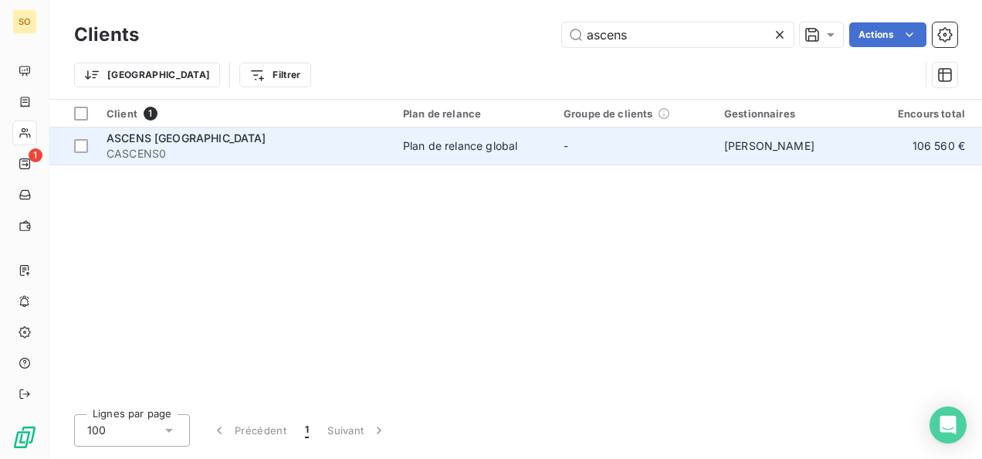
type input "ascens"
click at [128, 144] on div "ASCENS [GEOGRAPHIC_DATA]" at bounding box center [246, 138] width 278 height 15
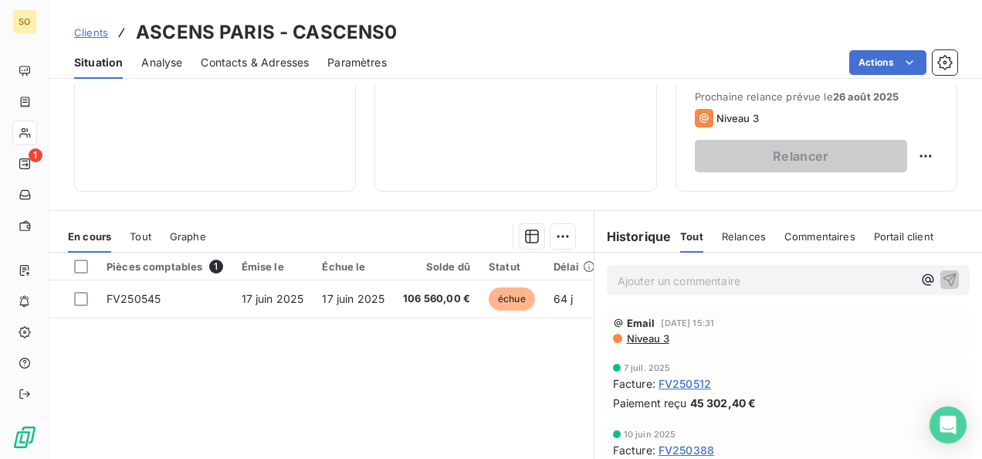
scroll to position [309, 0]
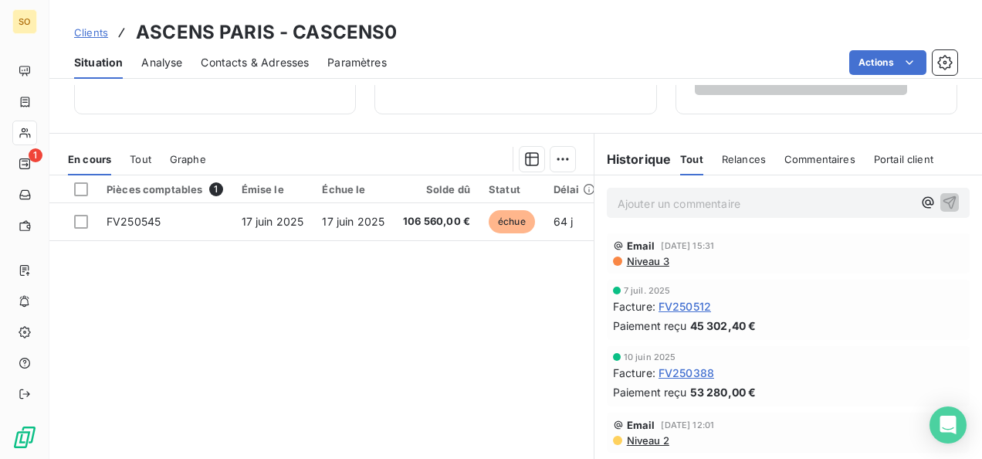
click at [93, 34] on span "Clients" at bounding box center [91, 32] width 34 height 12
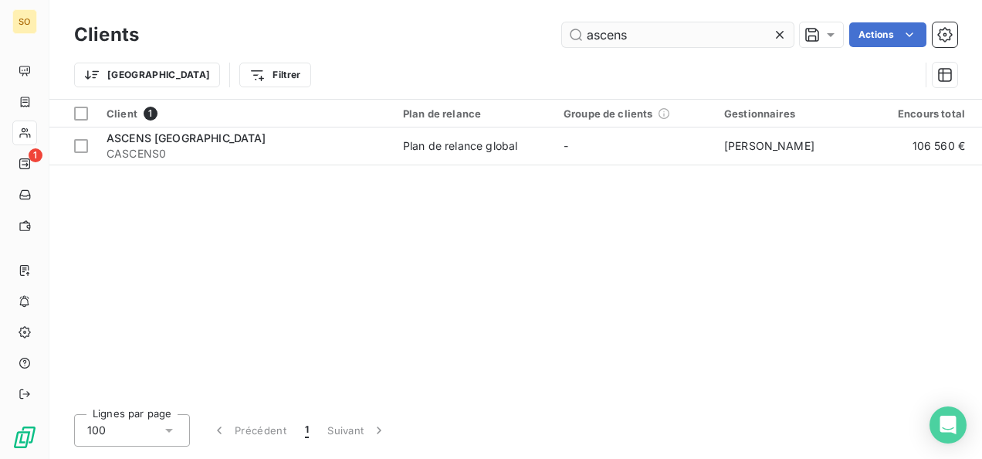
drag, startPoint x: 690, startPoint y: 31, endPoint x: 659, endPoint y: 34, distance: 31.0
click at [689, 31] on input "ascens" at bounding box center [678, 34] width 232 height 25
drag, startPoint x: 585, startPoint y: 39, endPoint x: 572, endPoint y: 39, distance: 13.1
click at [575, 39] on input "ascens" at bounding box center [678, 34] width 232 height 25
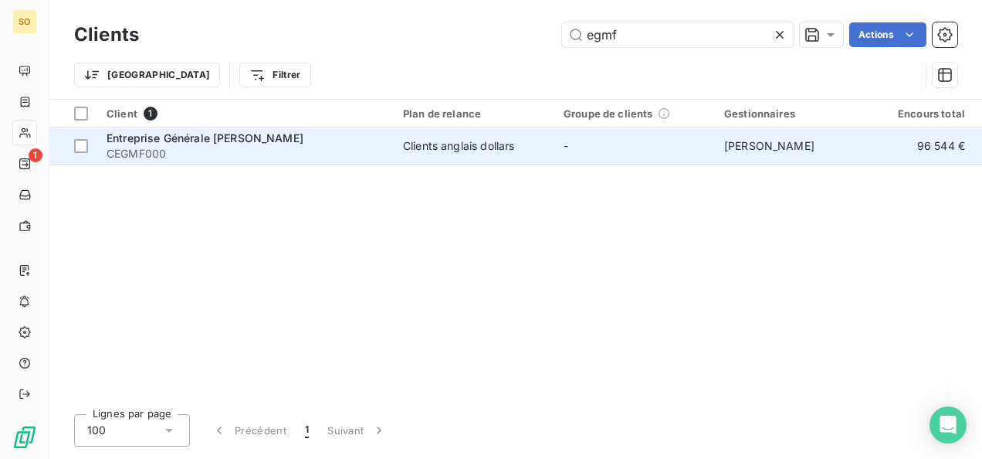
type input "egmf"
click at [243, 144] on div "Entreprise Générale [PERSON_NAME]" at bounding box center [246, 138] width 278 height 15
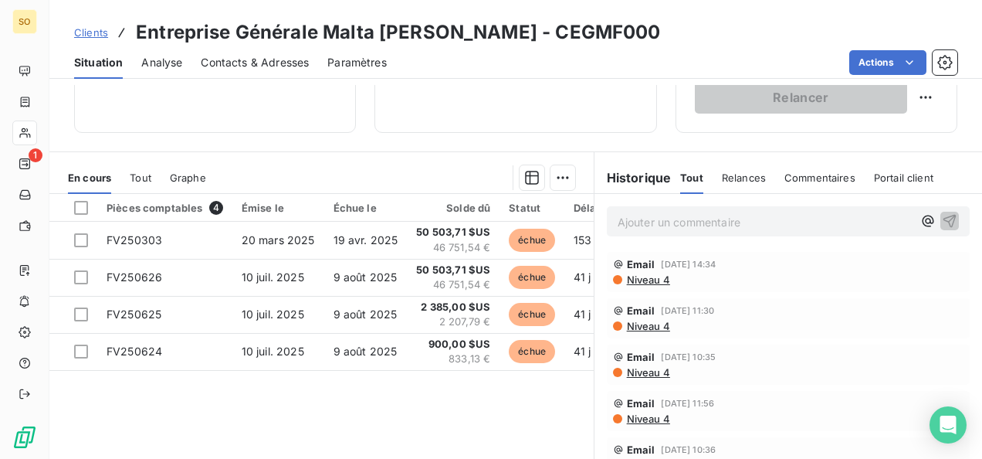
scroll to position [213, 0]
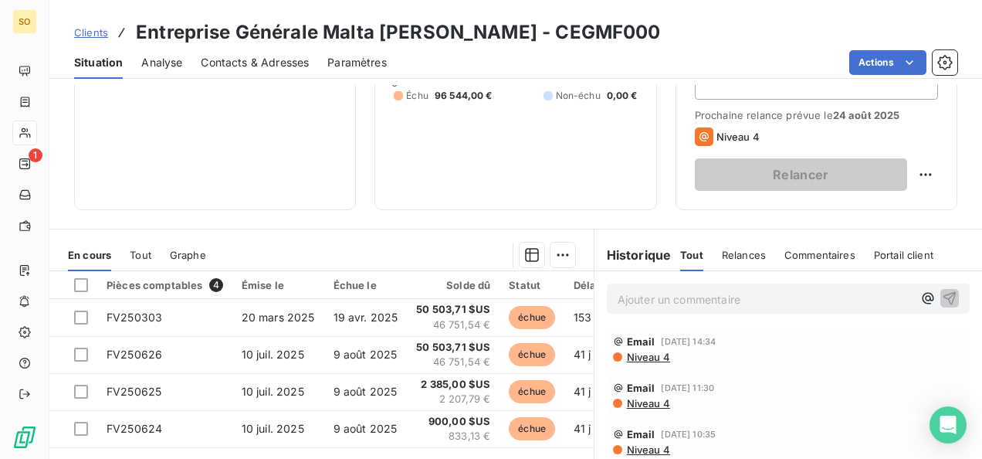
click at [645, 360] on span "Niveau 4" at bounding box center [648, 357] width 45 height 12
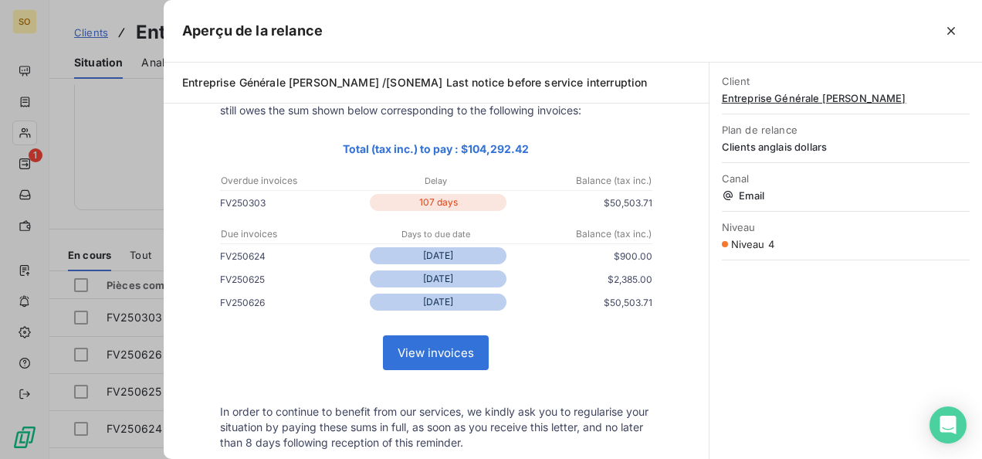
scroll to position [0, 0]
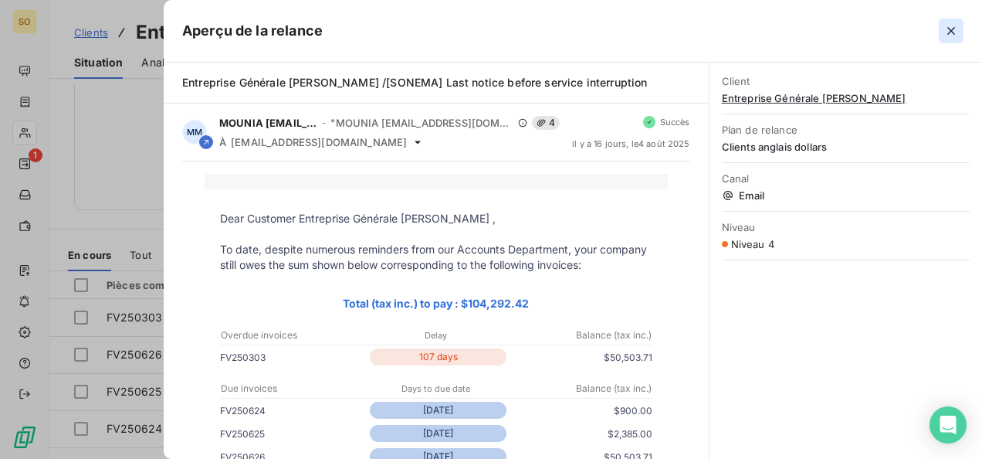
click at [952, 28] on icon "button" at bounding box center [951, 30] width 15 height 15
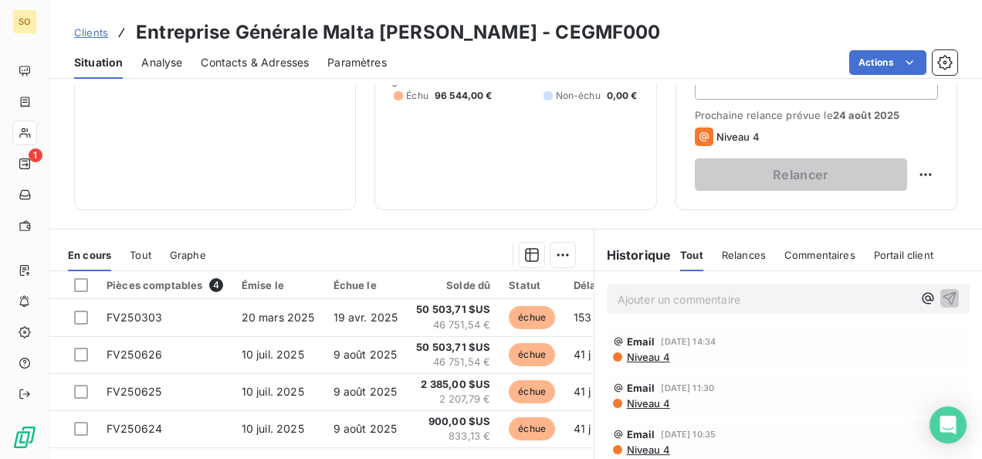
click at [643, 297] on p "Ajouter un commentaire ﻿" at bounding box center [765, 299] width 295 height 19
click at [640, 353] on span "Niveau 4" at bounding box center [648, 357] width 45 height 12
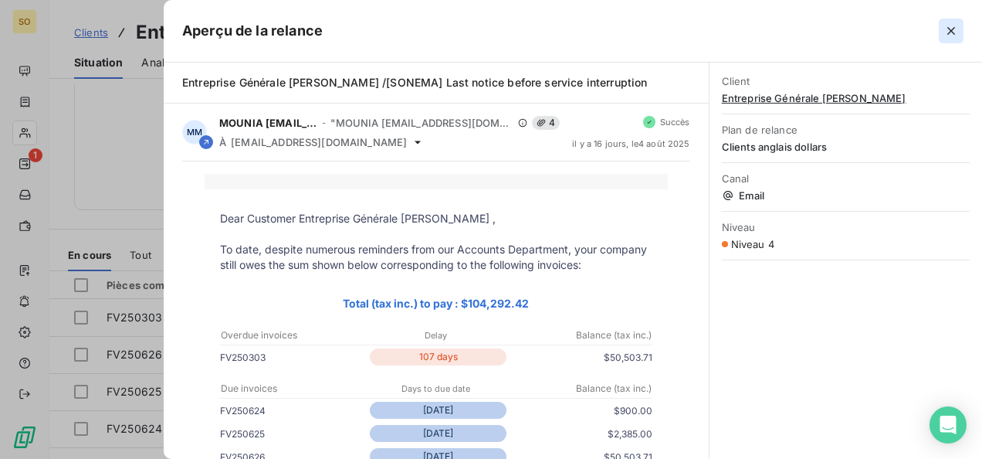
click at [944, 28] on icon "button" at bounding box center [951, 30] width 15 height 15
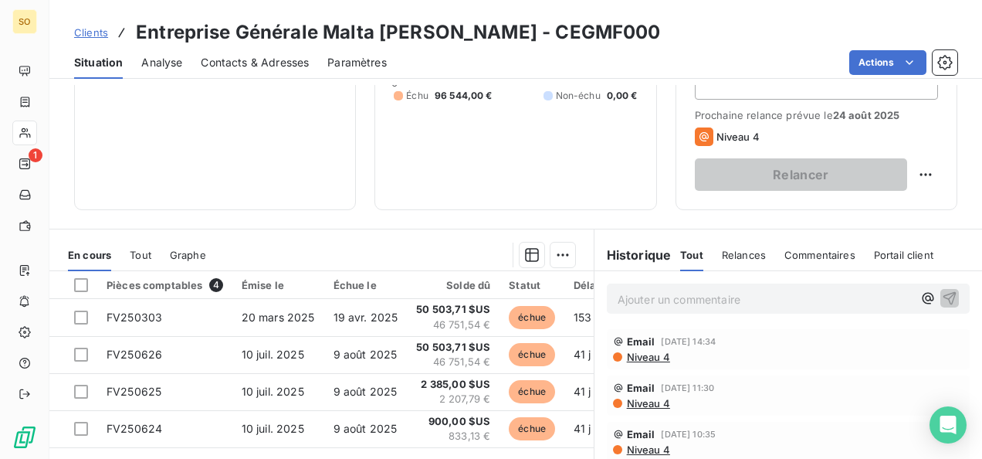
click at [82, 31] on span "Clients" at bounding box center [91, 32] width 34 height 12
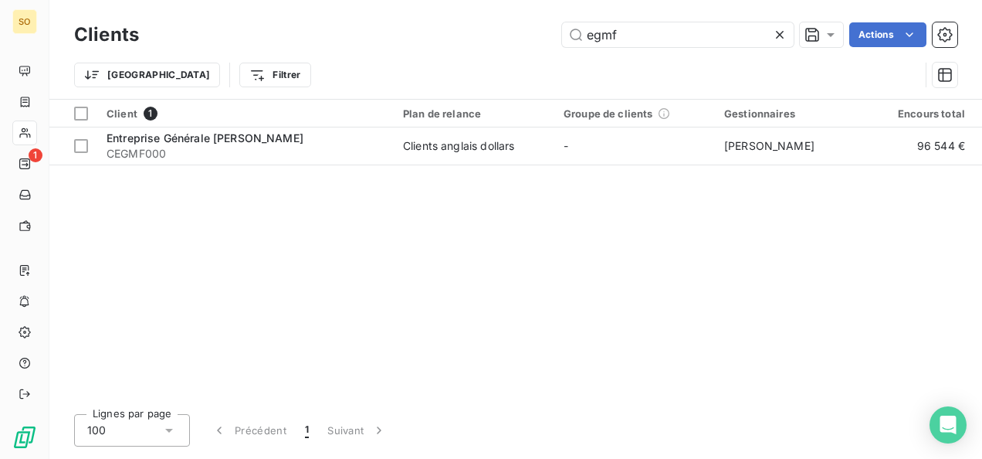
drag, startPoint x: 635, startPoint y: 26, endPoint x: 532, endPoint y: 49, distance: 105.1
click at [551, 27] on div "egmf Actions" at bounding box center [558, 34] width 800 height 25
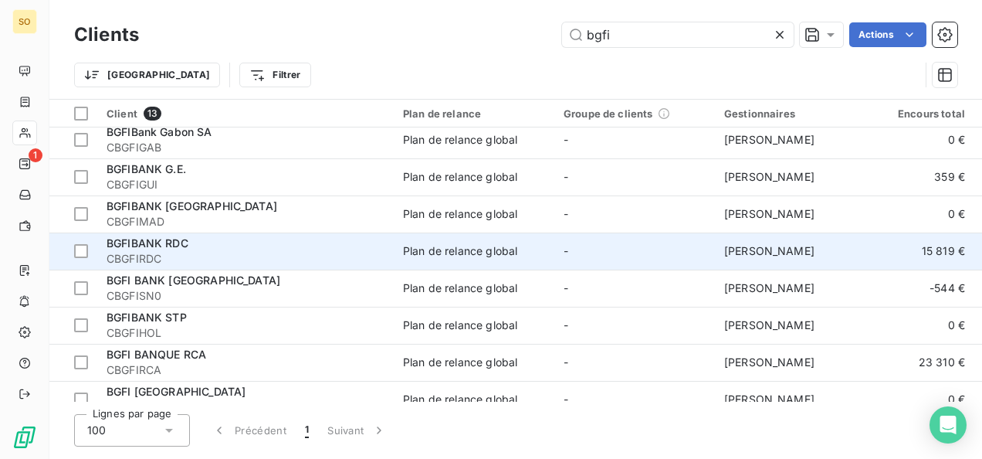
scroll to position [214, 0]
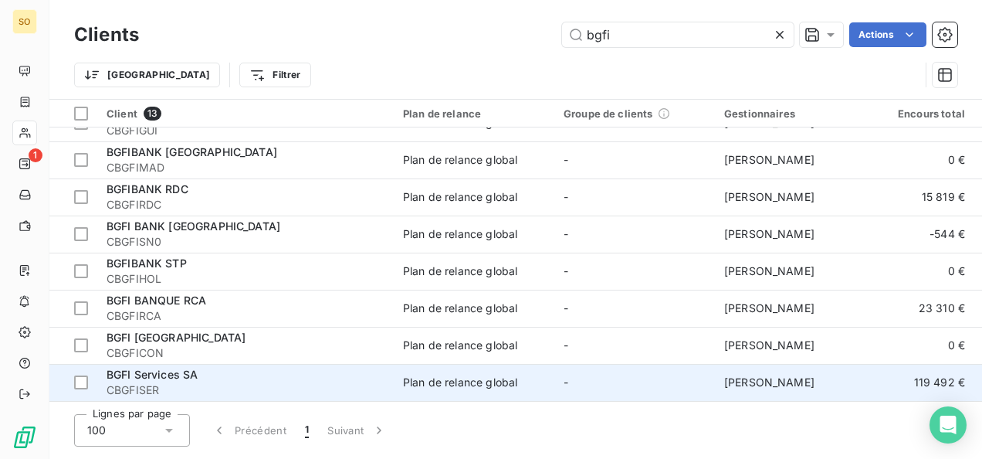
type input "bgfi"
click at [142, 382] on span "CBGFISER" at bounding box center [246, 389] width 278 height 15
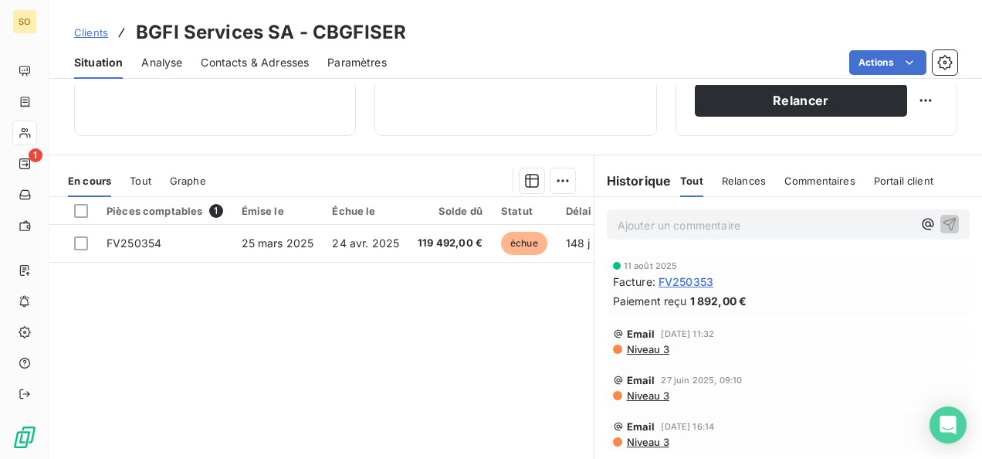
scroll to position [309, 0]
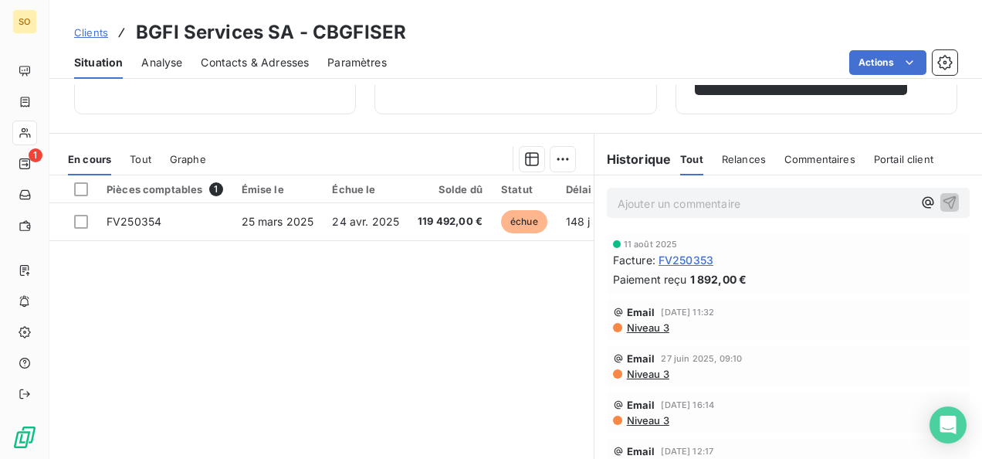
click at [653, 326] on span "Niveau 3" at bounding box center [648, 327] width 44 height 12
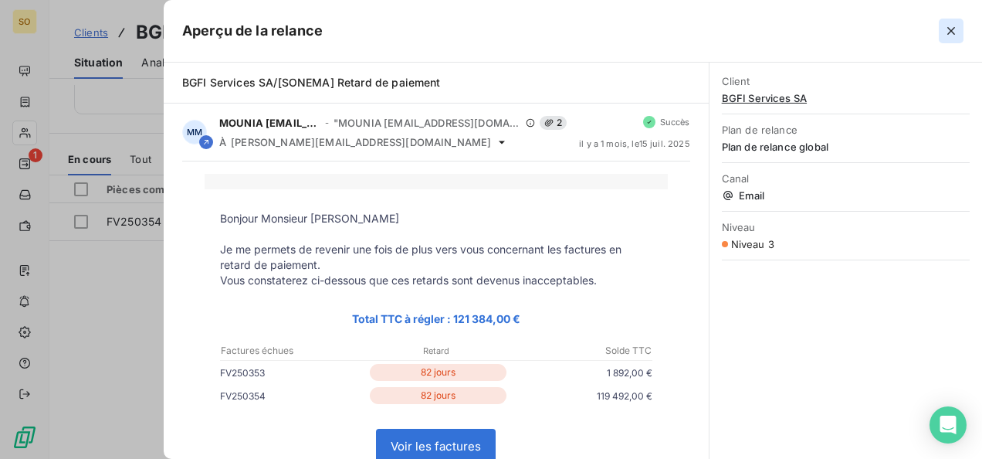
click at [950, 26] on icon "button" at bounding box center [951, 30] width 15 height 15
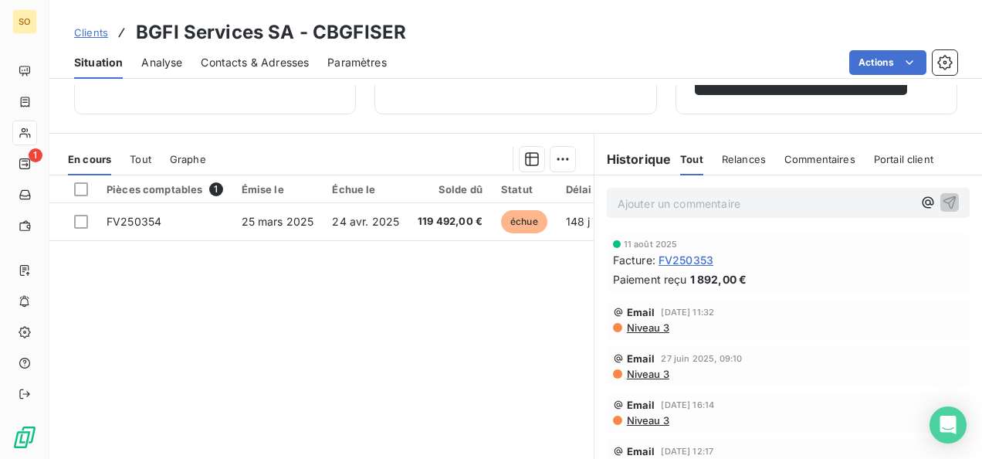
click at [99, 32] on span "Clients" at bounding box center [91, 32] width 34 height 12
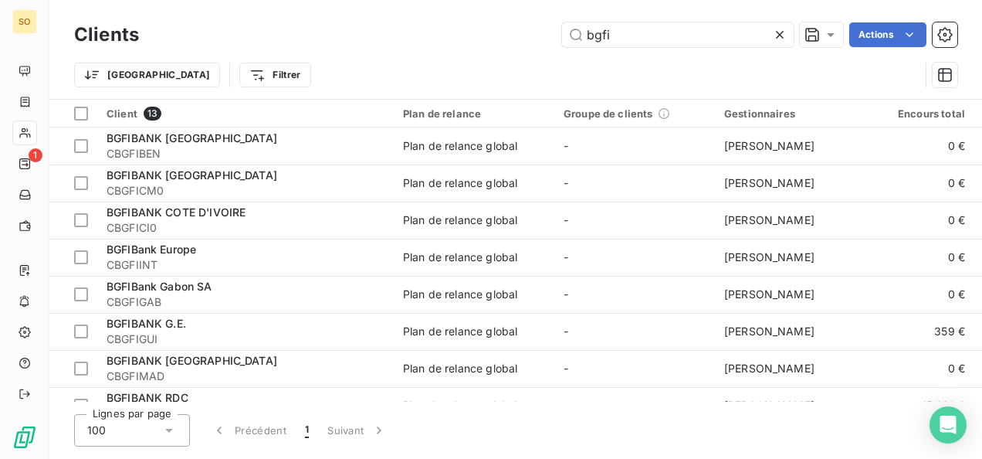
drag, startPoint x: 590, startPoint y: 22, endPoint x: 548, endPoint y: 25, distance: 41.8
click at [548, 25] on div "bgfi Actions" at bounding box center [558, 34] width 800 height 25
drag, startPoint x: 643, startPoint y: 27, endPoint x: 542, endPoint y: 27, distance: 100.4
click at [542, 27] on div "bgfi Actions" at bounding box center [558, 34] width 800 height 25
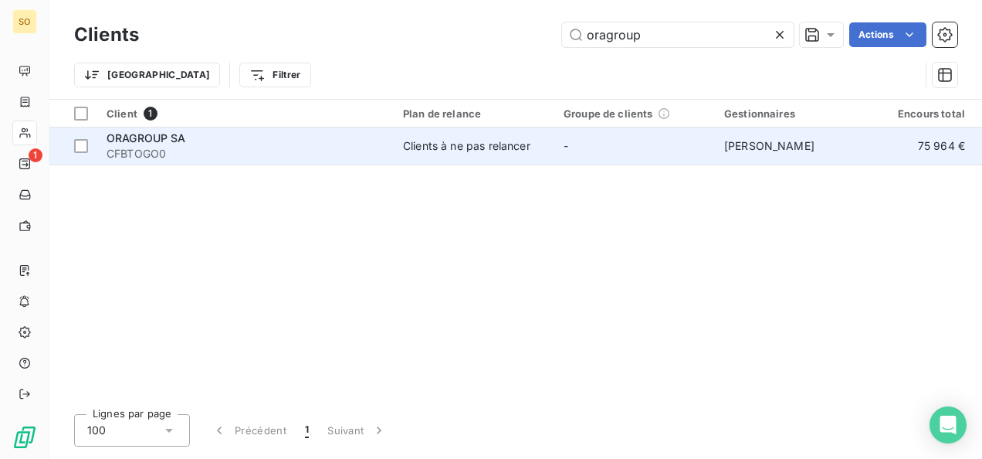
type input "oragroup"
click at [145, 158] on span "CFBTOGO0" at bounding box center [246, 153] width 278 height 15
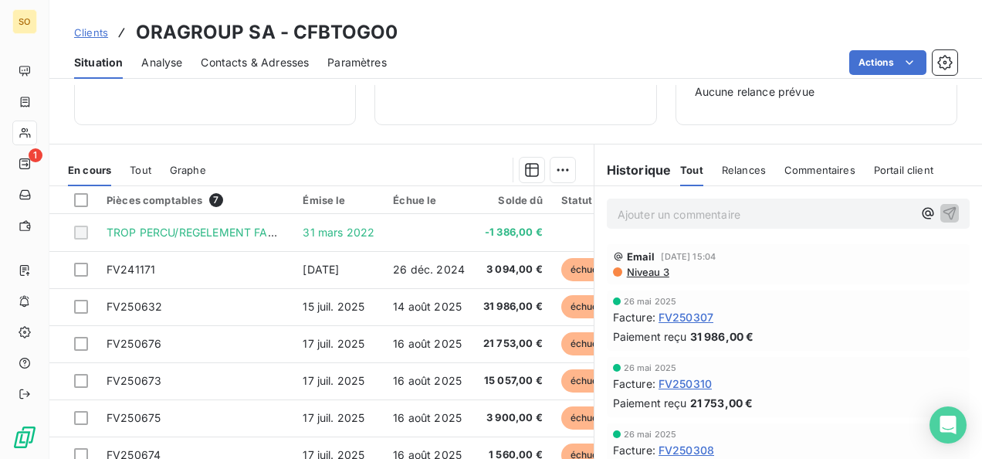
scroll to position [309, 0]
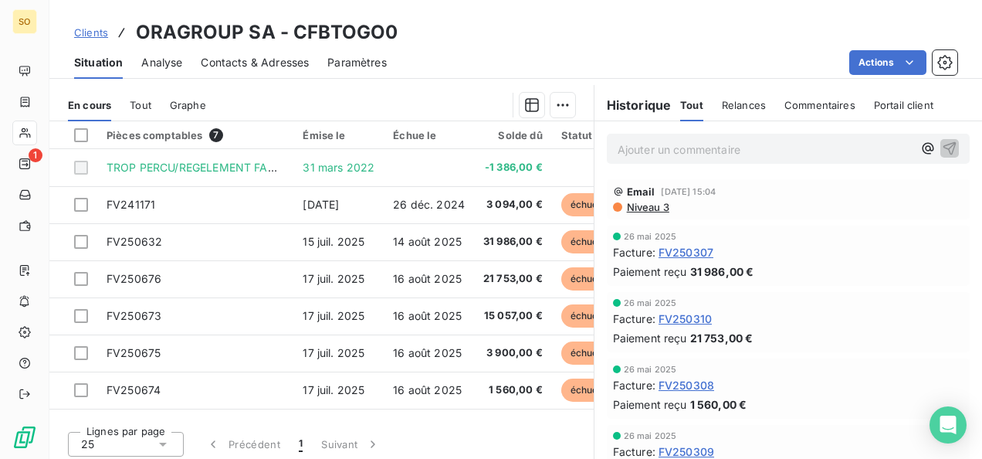
click at [91, 30] on span "Clients" at bounding box center [91, 32] width 34 height 12
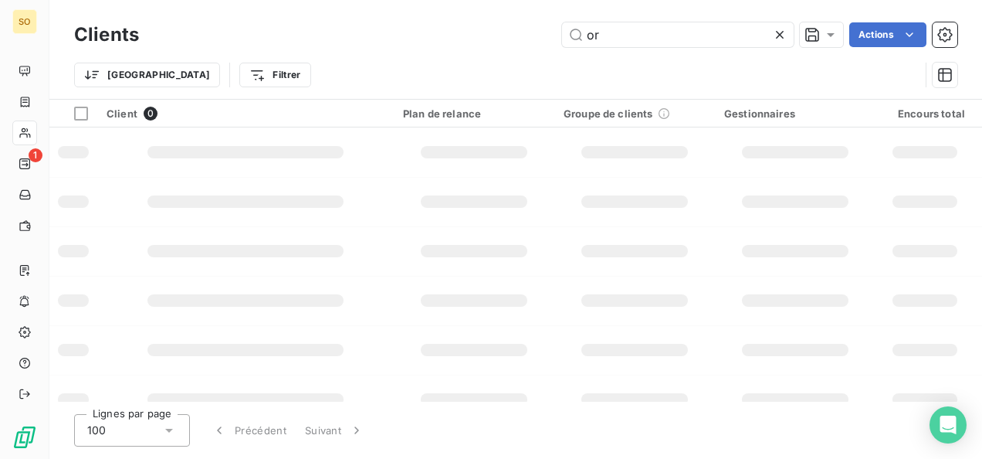
type input "o"
type input "NIG"
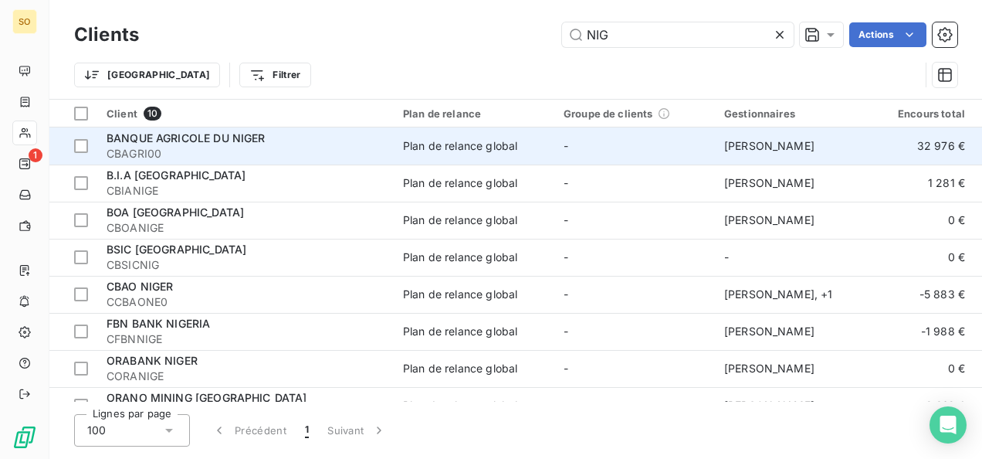
click at [249, 151] on span "CBAGRI00" at bounding box center [246, 153] width 278 height 15
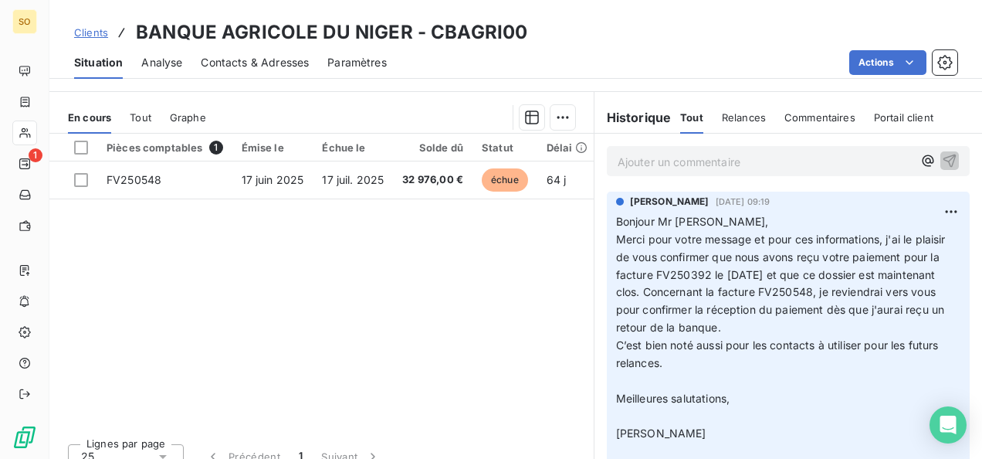
scroll to position [368, 0]
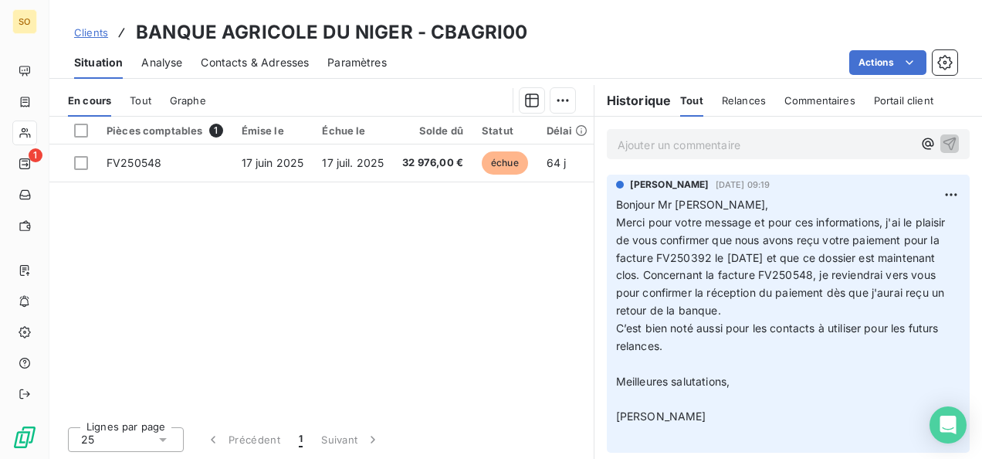
click at [82, 32] on span "Clients" at bounding box center [91, 32] width 34 height 12
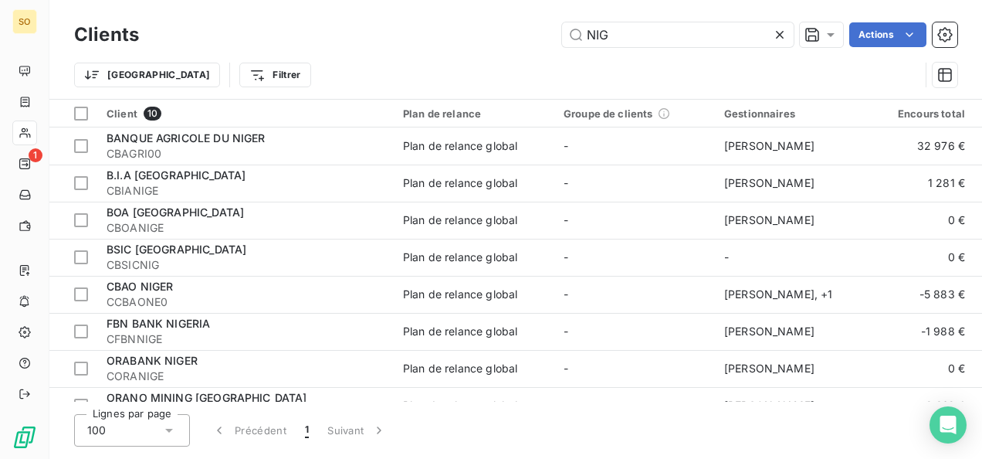
drag, startPoint x: 606, startPoint y: 37, endPoint x: 519, endPoint y: 31, distance: 86.7
click at [519, 31] on div "NIG Actions" at bounding box center [558, 34] width 800 height 25
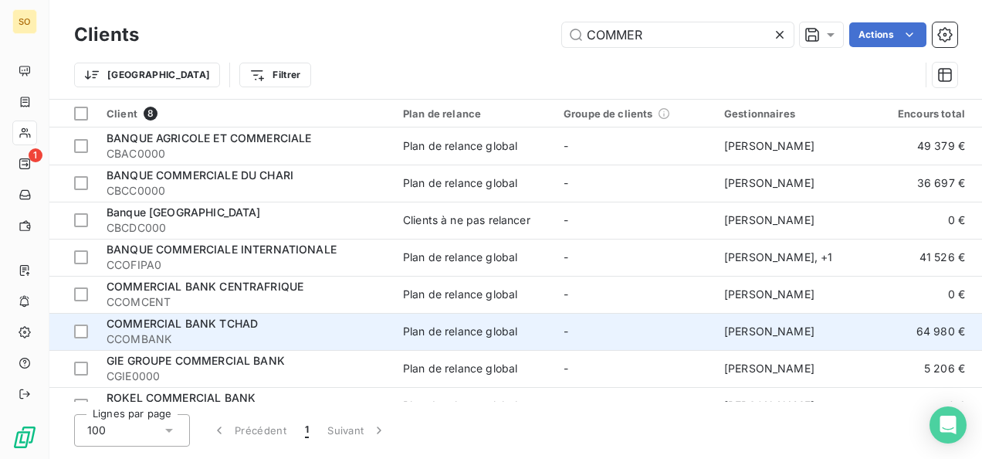
type input "COMMER"
click at [215, 318] on span "COMMERCIAL BANK TCHAD" at bounding box center [182, 323] width 151 height 13
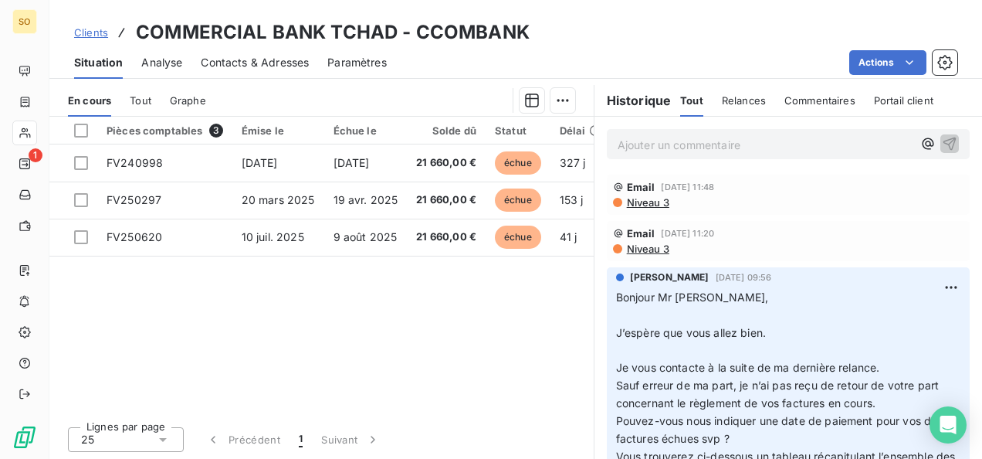
click at [87, 32] on span "Clients" at bounding box center [91, 32] width 34 height 12
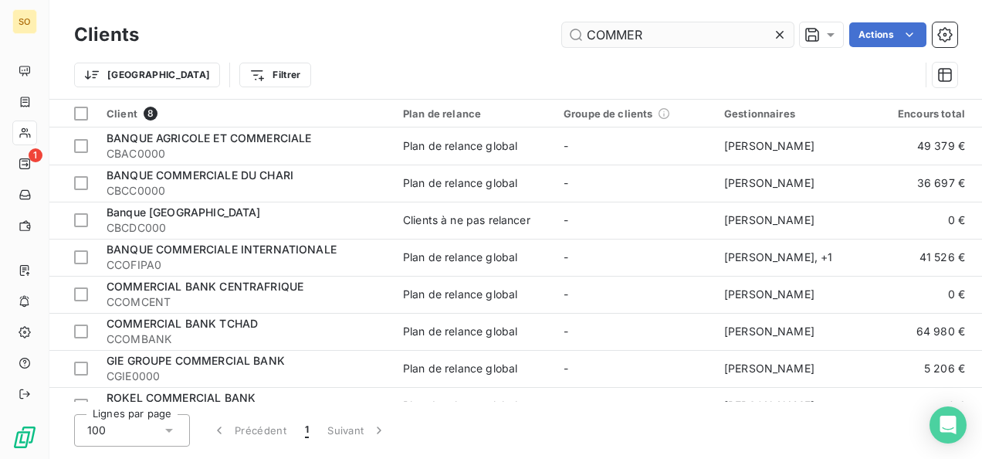
drag, startPoint x: 653, startPoint y: 26, endPoint x: 577, endPoint y: 34, distance: 76.9
click at [577, 34] on input "COMMER" at bounding box center [678, 34] width 232 height 25
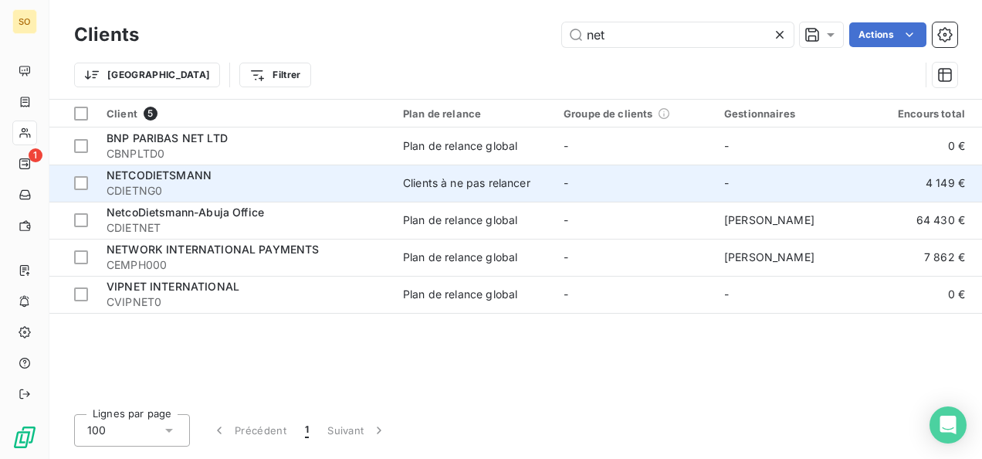
type input "net"
click at [180, 182] on div "NETCODIETSMANN" at bounding box center [246, 175] width 278 height 15
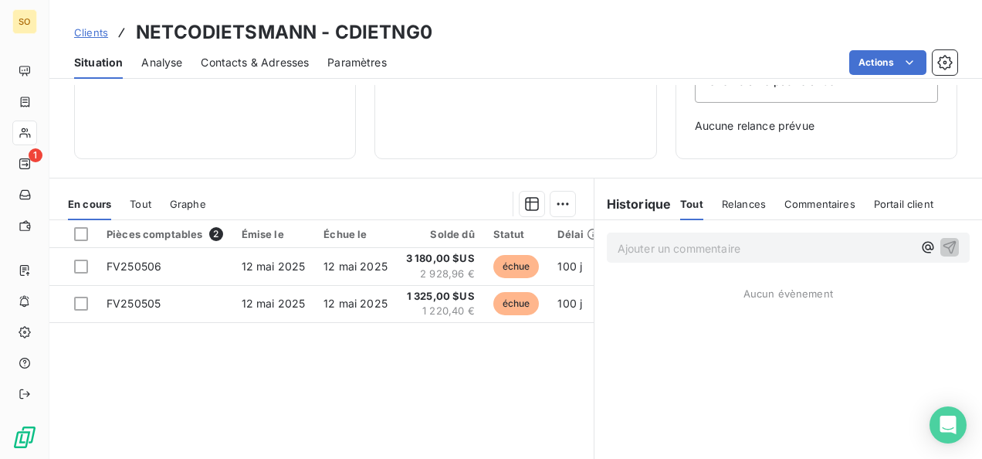
scroll to position [232, 0]
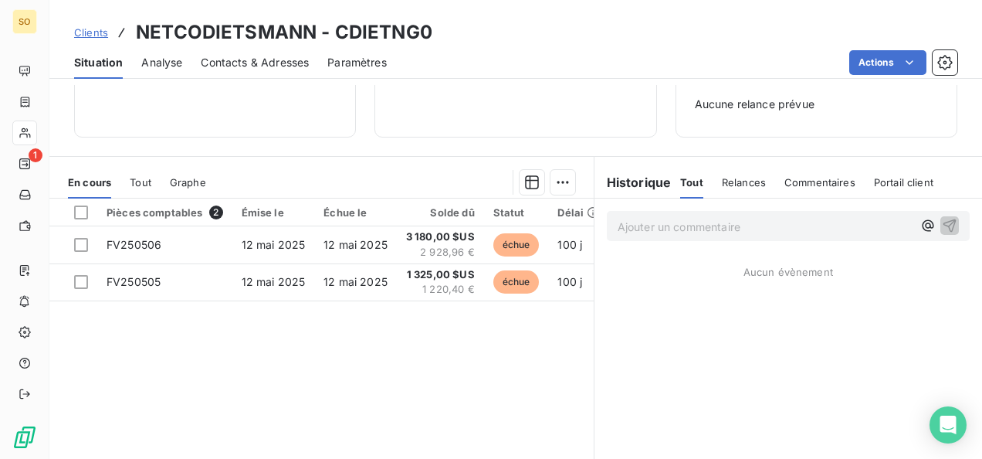
click at [83, 32] on span "Clients" at bounding box center [91, 32] width 34 height 12
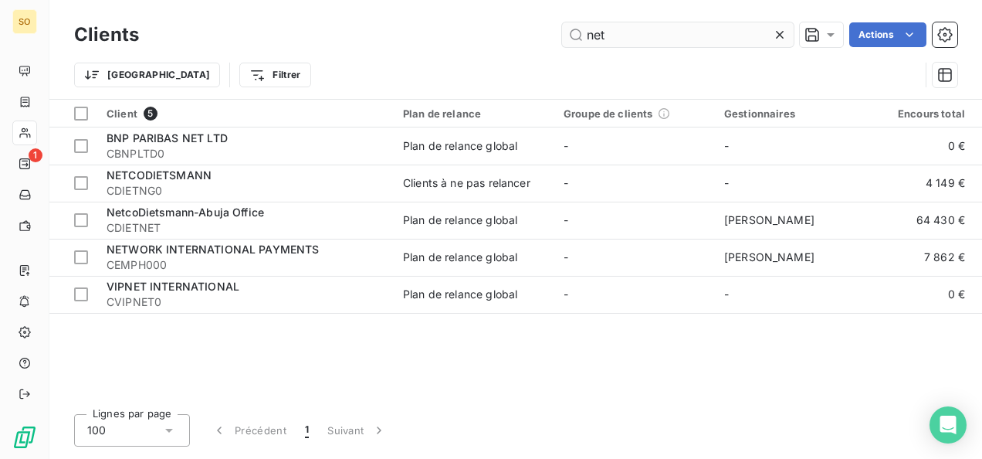
drag, startPoint x: 633, startPoint y: 28, endPoint x: 568, endPoint y: 32, distance: 64.2
click at [568, 32] on input "net" at bounding box center [678, 34] width 232 height 25
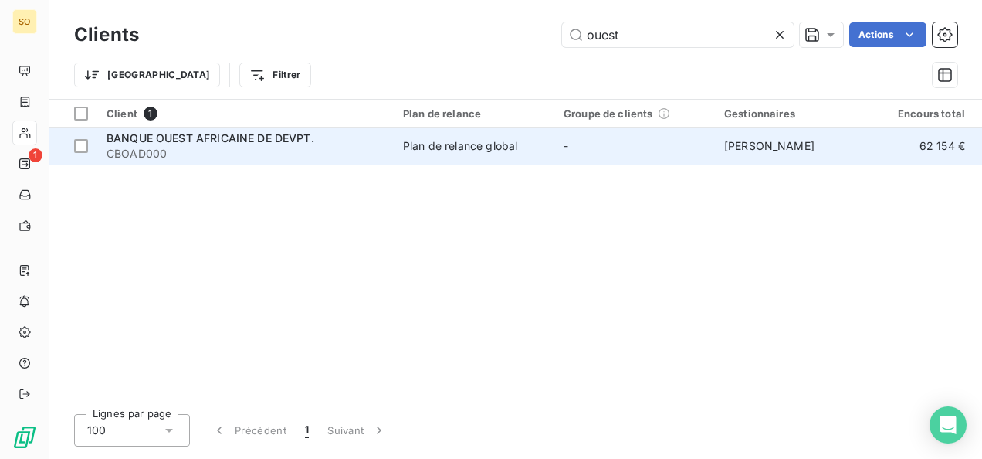
type input "ouest"
click at [289, 143] on span "BANQUE OUEST AFRICAINE DE DEVPT." at bounding box center [211, 137] width 208 height 13
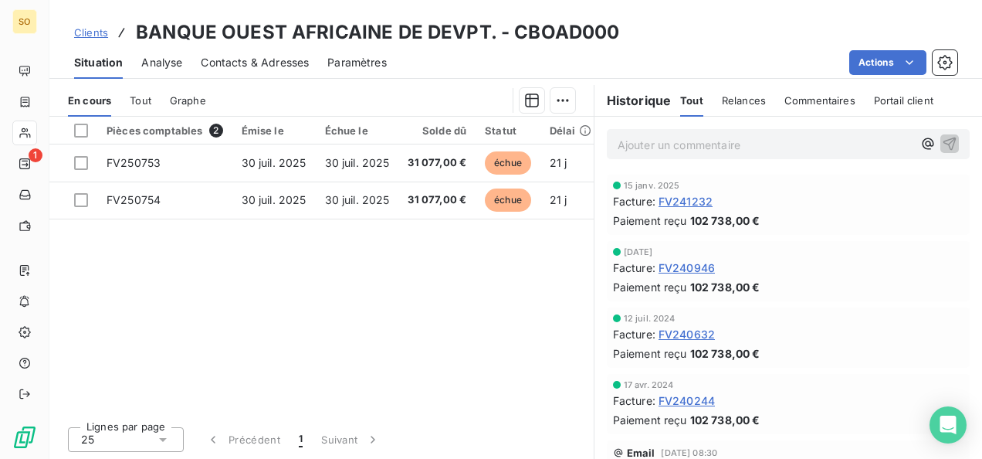
click at [67, 22] on div "Clients BANQUE OUEST AFRICAINE DE DEVPT. - CBOAD000" at bounding box center [515, 33] width 933 height 28
click at [94, 34] on span "Clients" at bounding box center [91, 32] width 34 height 12
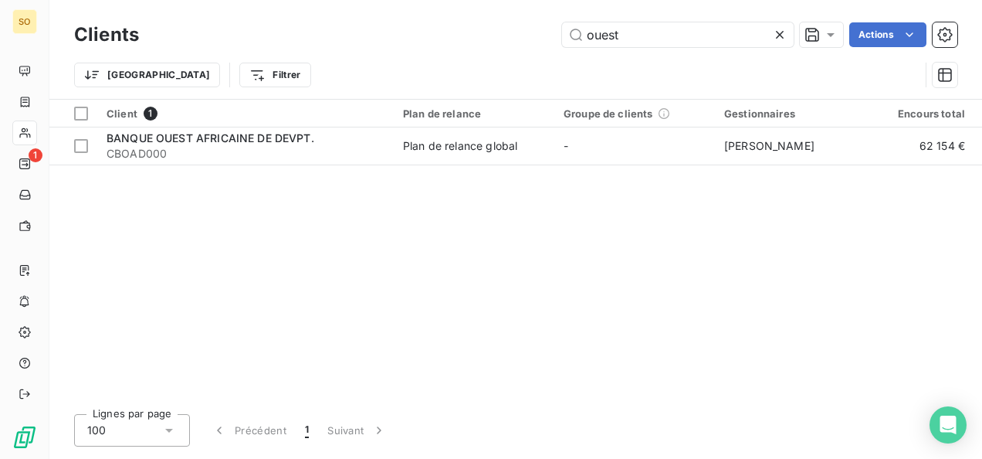
click at [496, 35] on div "ouest Actions" at bounding box center [558, 34] width 800 height 25
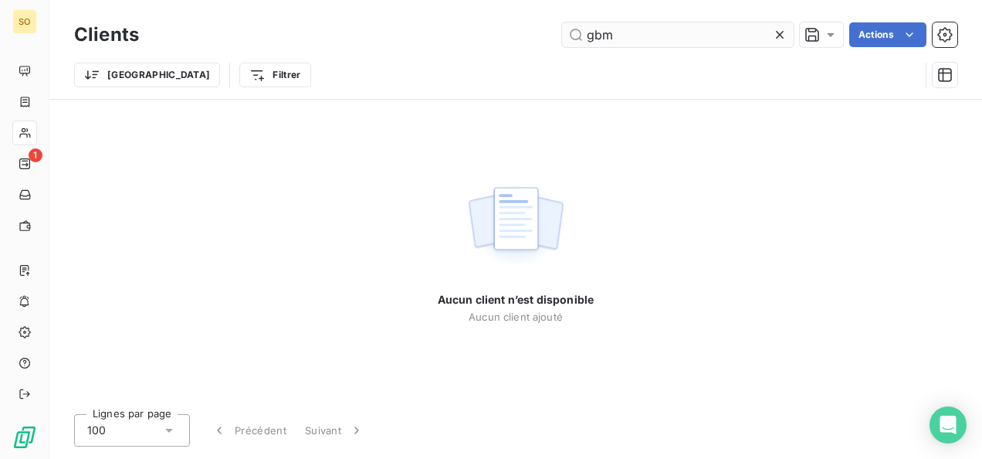
drag, startPoint x: 638, startPoint y: 28, endPoint x: 567, endPoint y: 27, distance: 71.1
click at [567, 27] on input "gbm" at bounding box center [678, 34] width 232 height 25
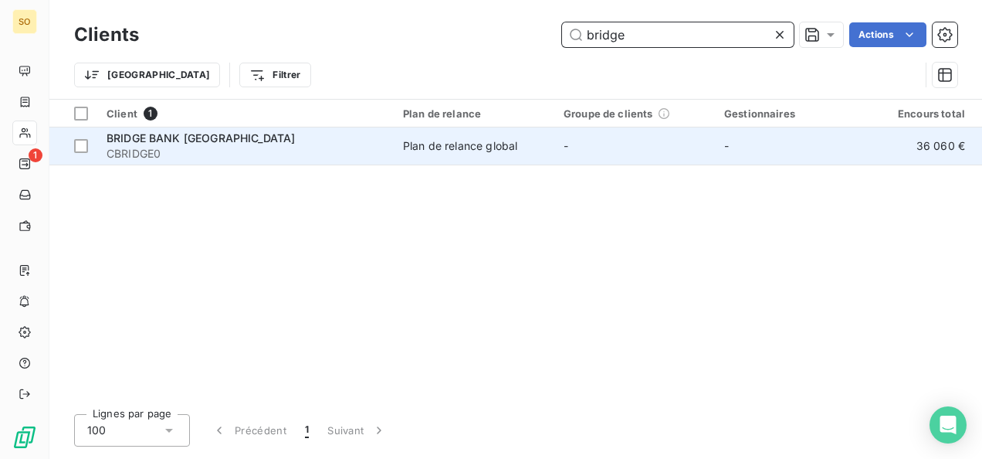
type input "bridge"
click at [272, 139] on div "BRIDGE BANK [GEOGRAPHIC_DATA]" at bounding box center [246, 138] width 278 height 15
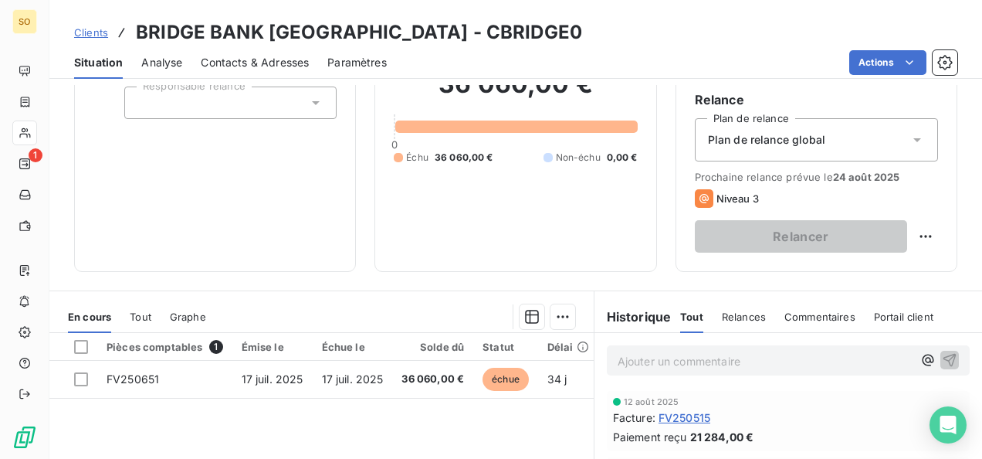
scroll to position [309, 0]
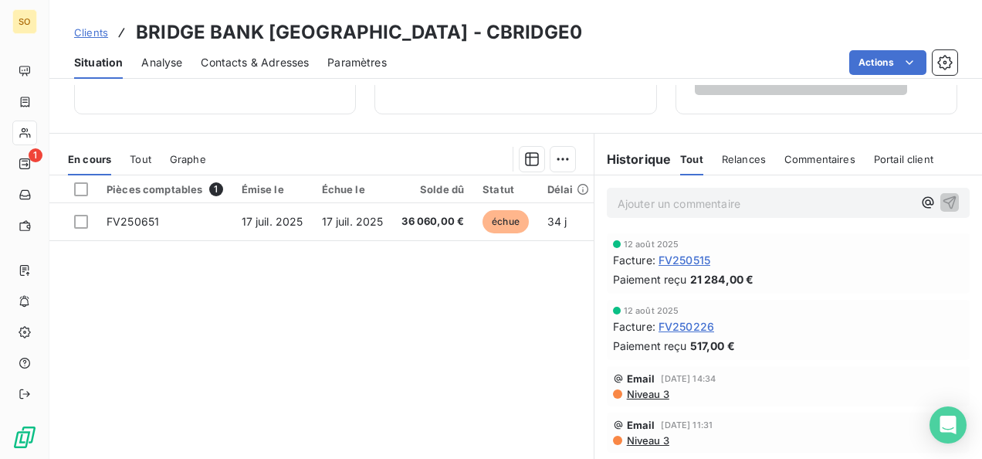
click at [91, 39] on link "Clients" at bounding box center [91, 32] width 34 height 15
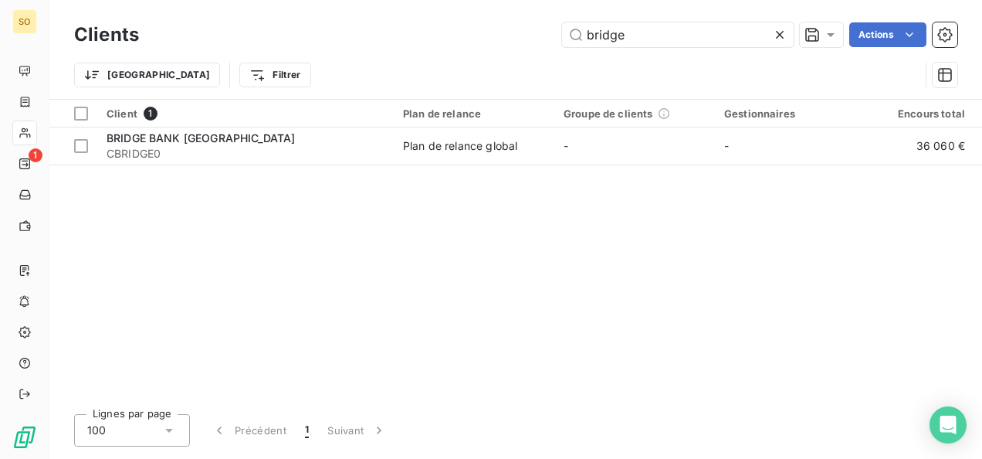
drag, startPoint x: 634, startPoint y: 29, endPoint x: 447, endPoint y: 62, distance: 189.8
click at [537, 35] on div "bridge Actions" at bounding box center [558, 34] width 800 height 25
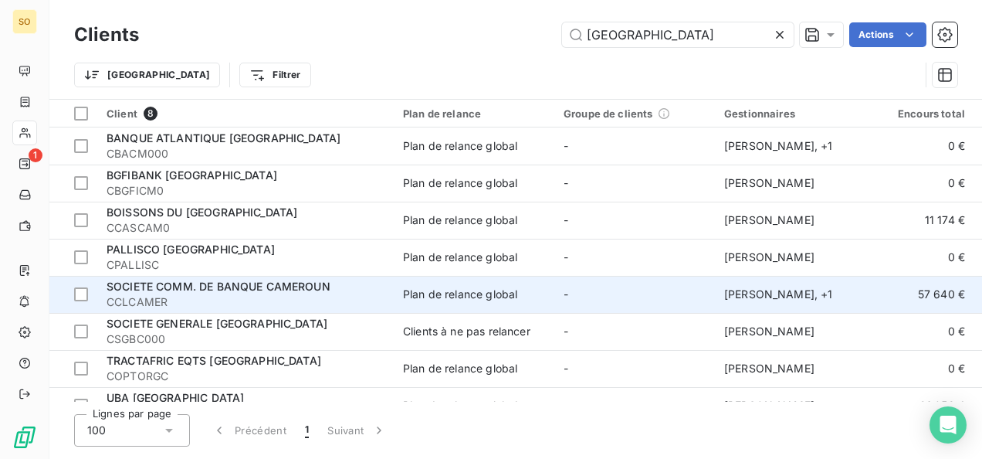
type input "[GEOGRAPHIC_DATA]"
click at [275, 298] on span "CCLCAMER" at bounding box center [246, 301] width 278 height 15
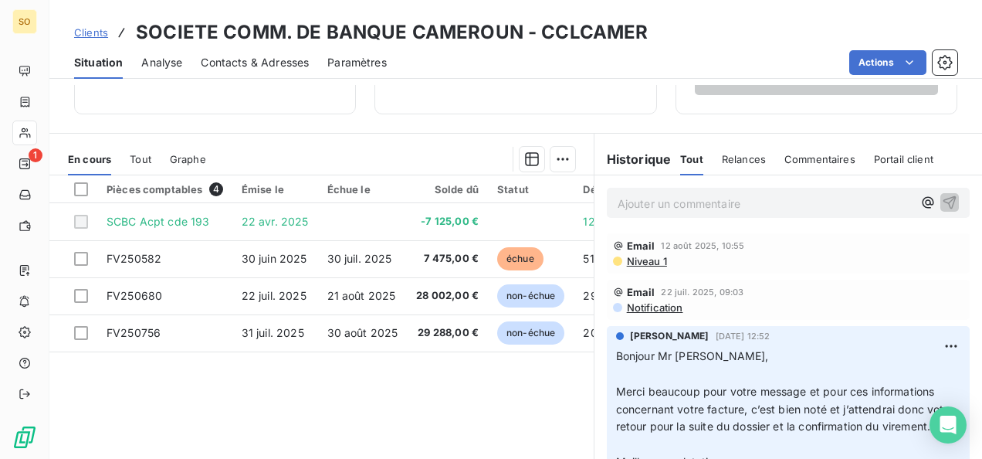
click at [100, 39] on link "Clients" at bounding box center [91, 32] width 34 height 15
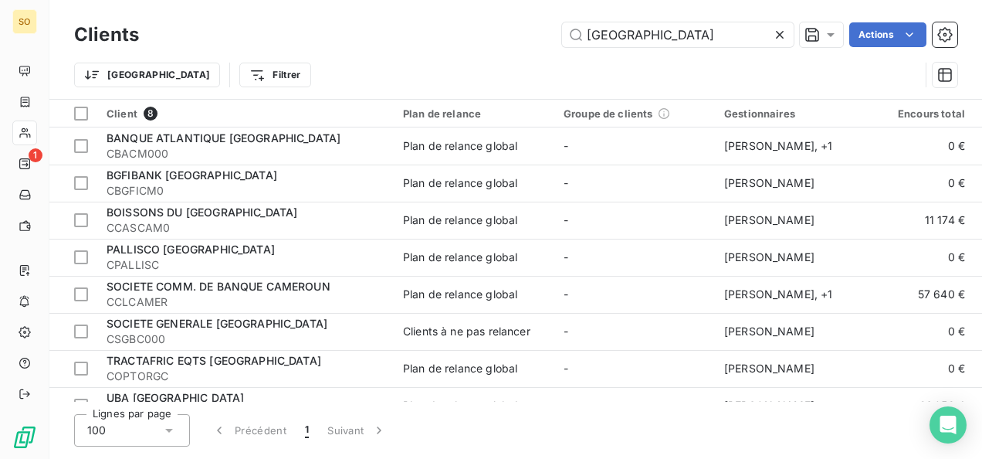
drag, startPoint x: 666, startPoint y: 30, endPoint x: 543, endPoint y: 28, distance: 122.8
click at [544, 27] on div "cameroun Actions" at bounding box center [558, 34] width 800 height 25
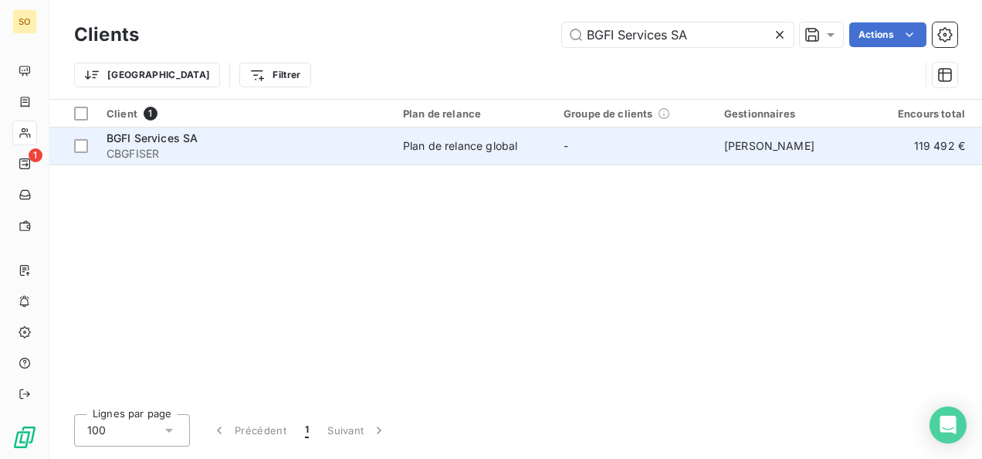
type input "BGFI Services SA"
click at [173, 148] on span "CBGFISER" at bounding box center [246, 153] width 278 height 15
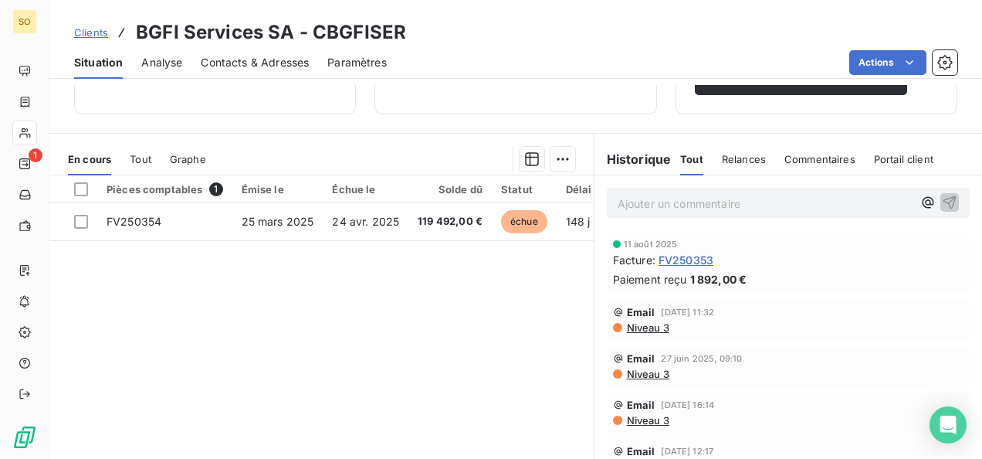
scroll to position [232, 0]
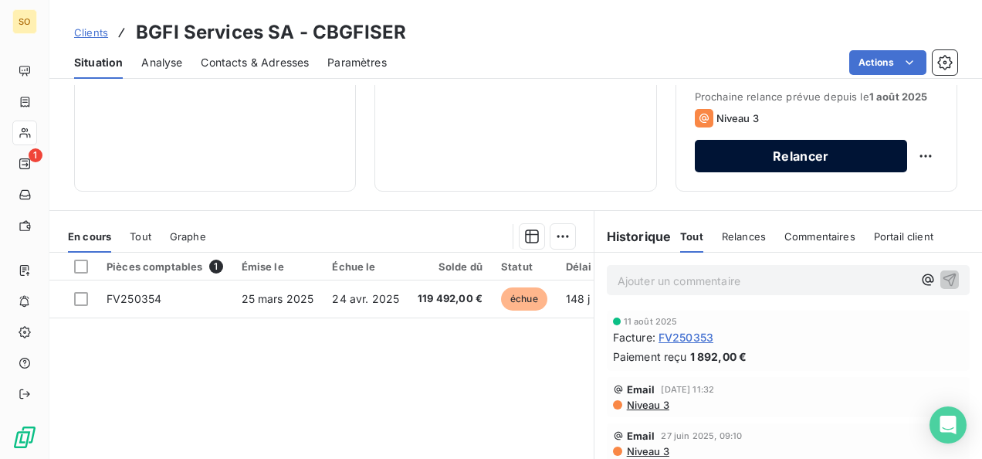
click at [780, 162] on button "Relancer" at bounding box center [801, 156] width 212 height 32
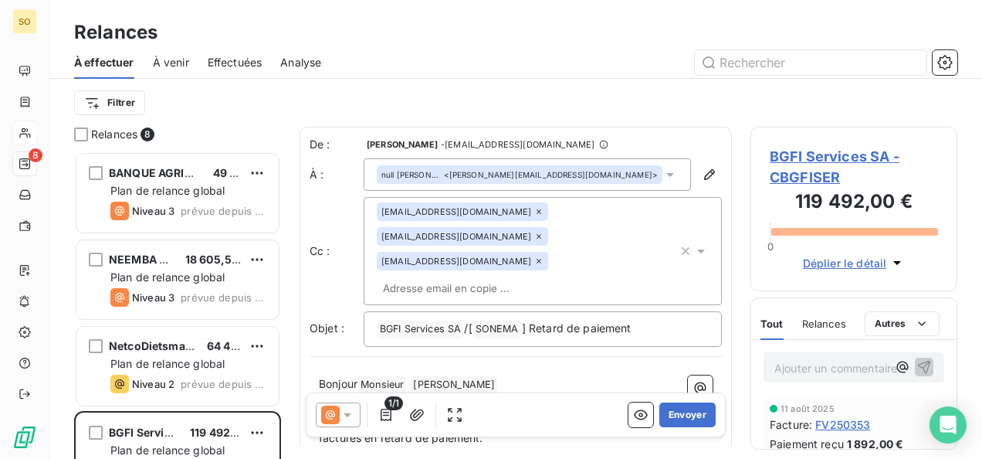
scroll to position [295, 195]
click at [555, 277] on input "text" at bounding box center [466, 288] width 178 height 23
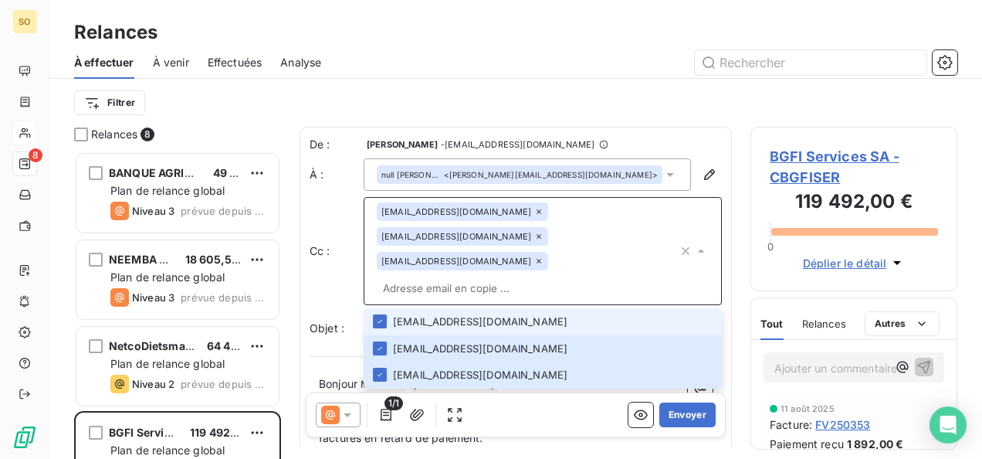
click at [558, 277] on input "text" at bounding box center [527, 288] width 301 height 23
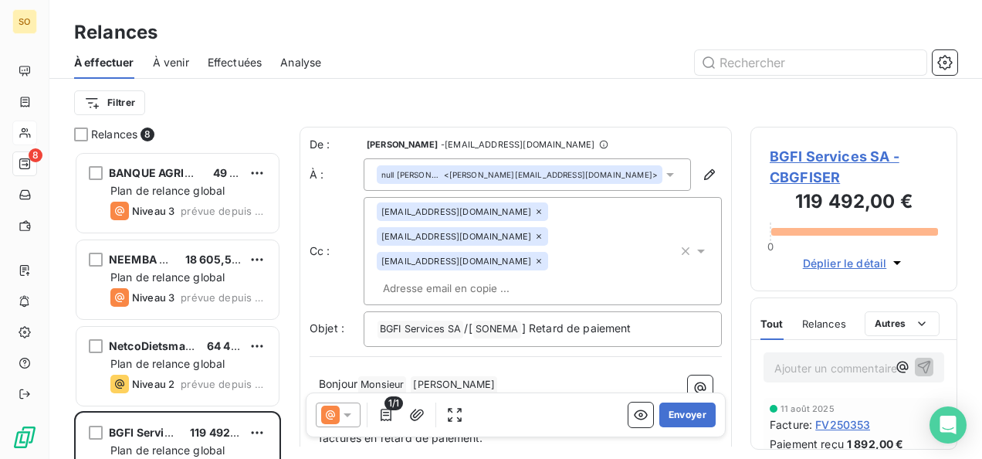
click at [666, 173] on icon at bounding box center [670, 174] width 15 height 15
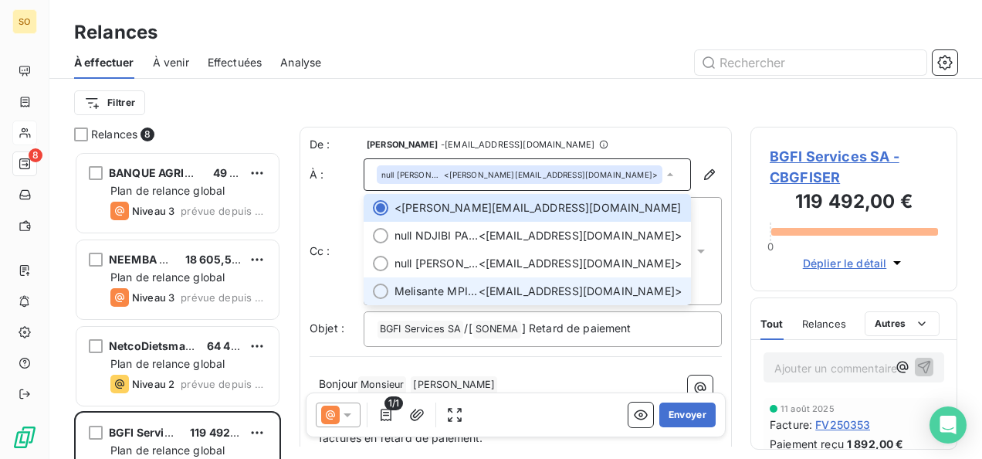
click at [378, 294] on div at bounding box center [380, 290] width 15 height 15
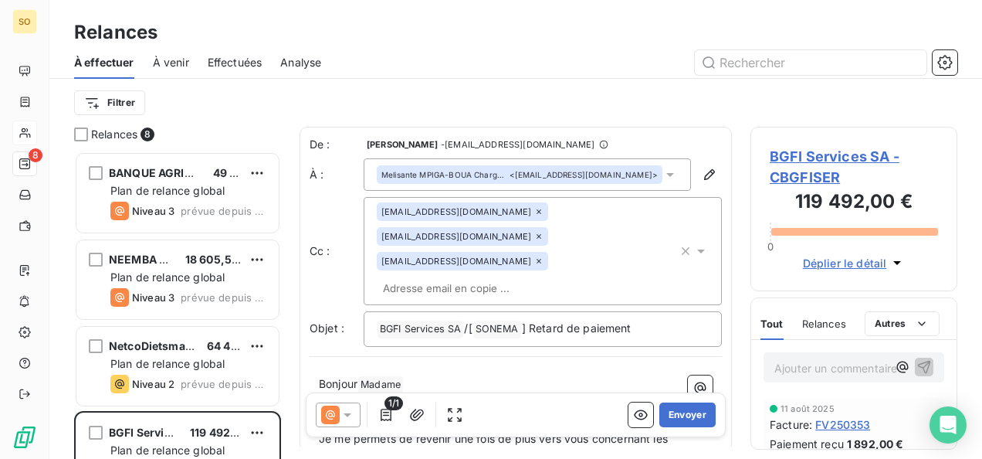
click at [548, 277] on input "text" at bounding box center [466, 288] width 178 height 23
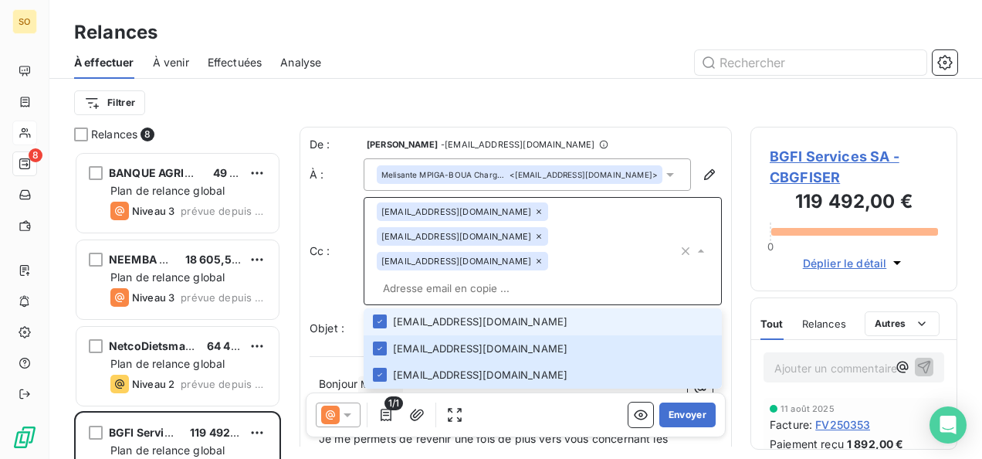
click at [548, 277] on input "text" at bounding box center [527, 288] width 301 height 23
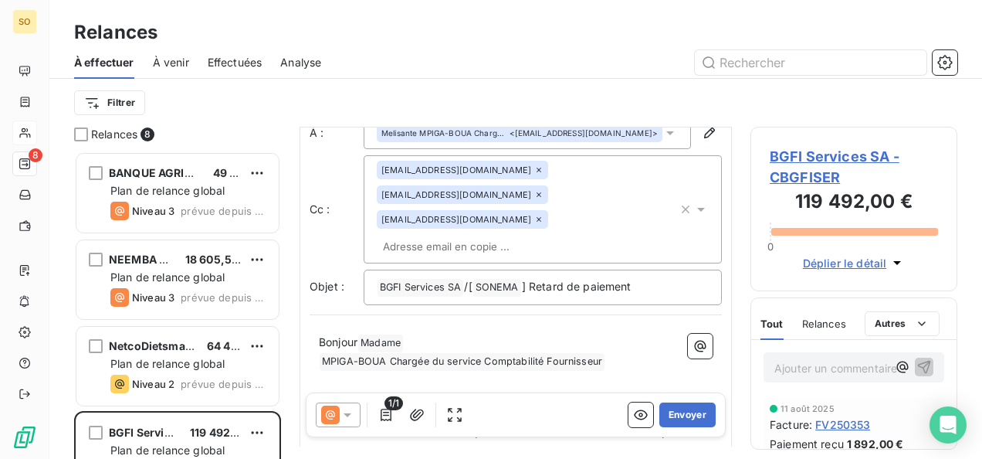
scroll to position [77, 0]
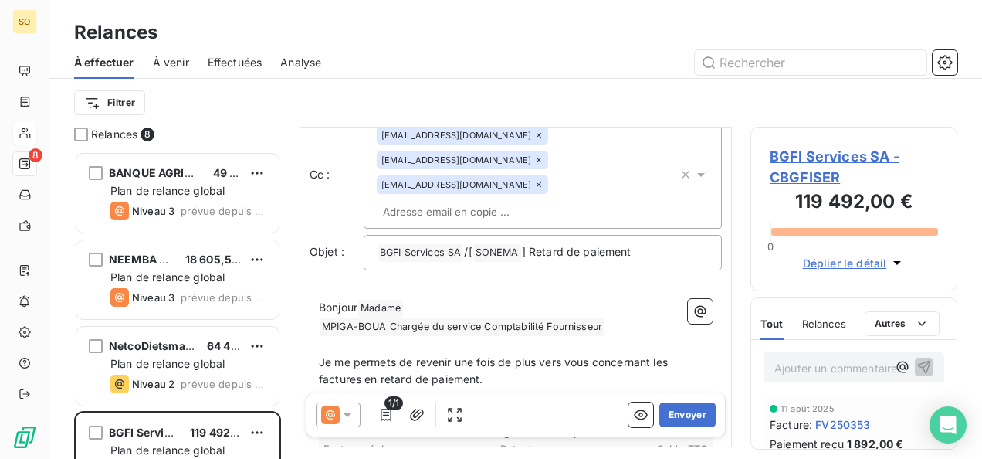
click at [497, 354] on p "Je me permets de revenir une fois de plus vers vous concernant les factures en …" at bounding box center [516, 372] width 394 height 36
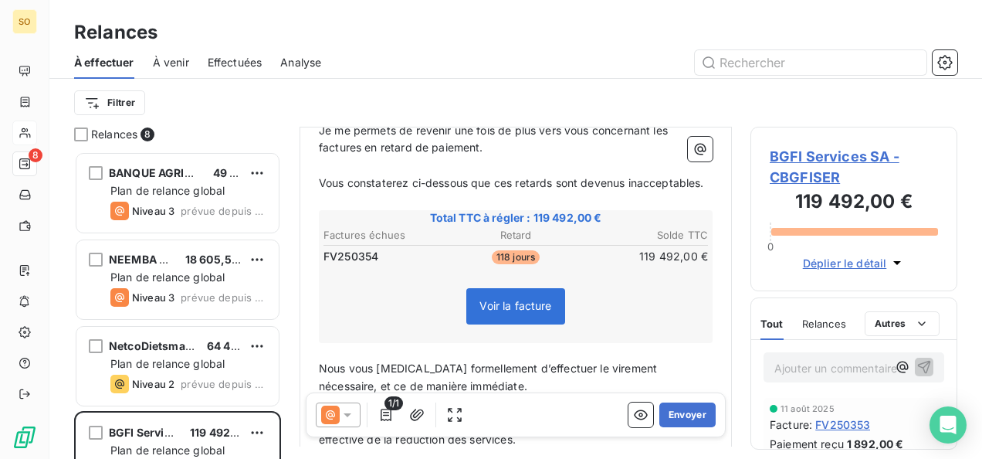
scroll to position [386, 0]
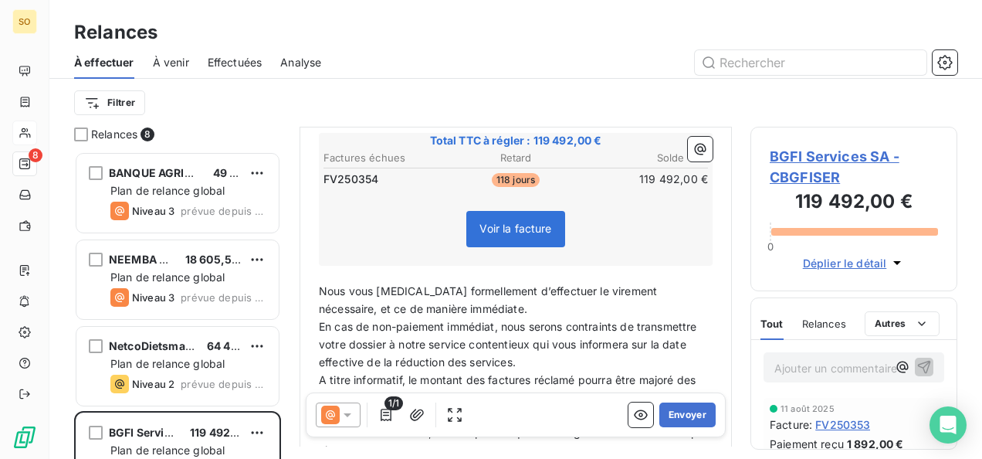
click at [457, 283] on p "Nous vous [MEDICAL_DATA] formellement d’effectuer le virement nécessaire, et ce…" at bounding box center [516, 301] width 394 height 36
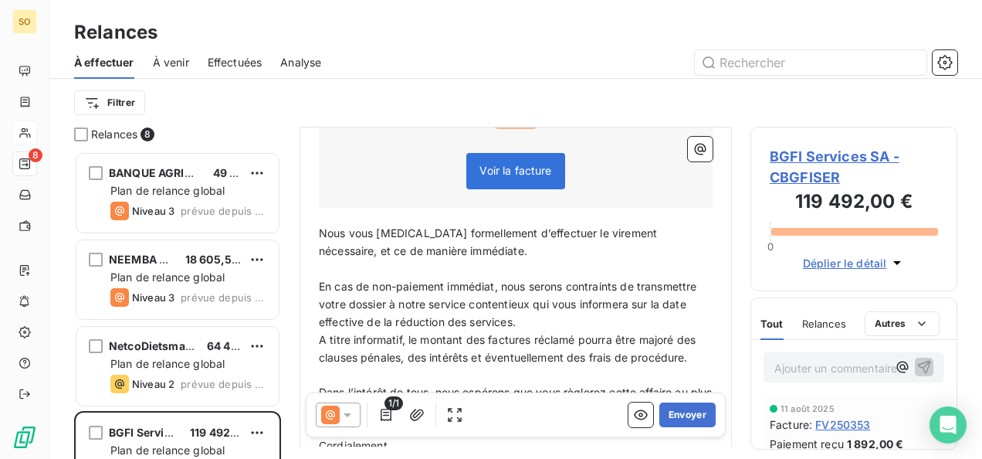
scroll to position [463, 0]
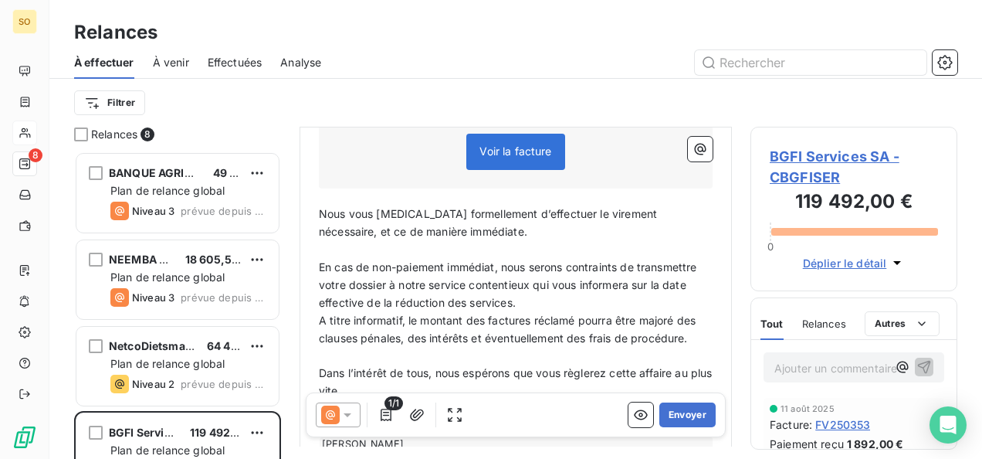
click at [589, 275] on p "En cas de non-paiement immédiat, nous serons contraints de transmettre votre do…" at bounding box center [516, 285] width 394 height 53
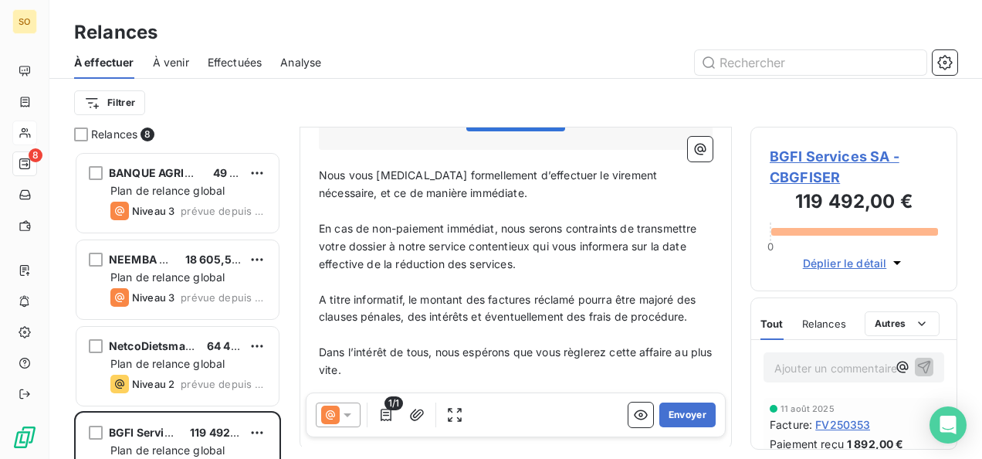
scroll to position [533, 0]
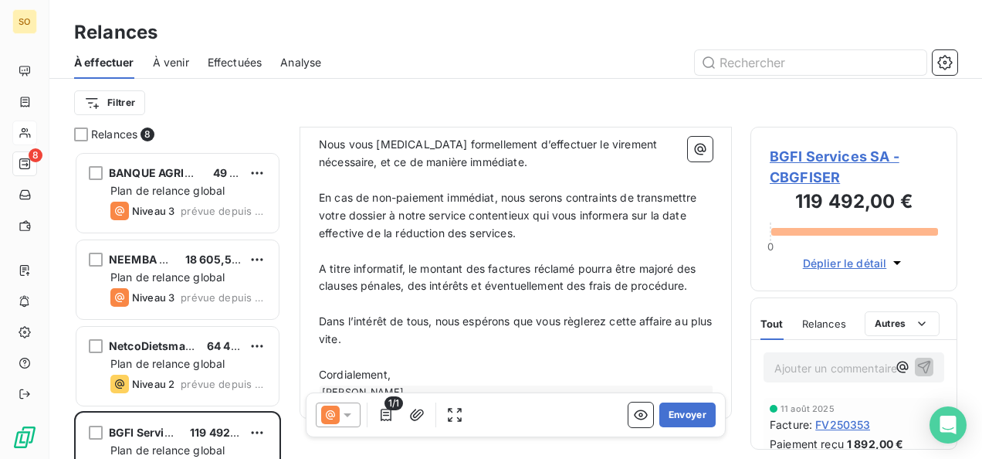
click at [402, 366] on p "Cordialement," at bounding box center [516, 375] width 394 height 18
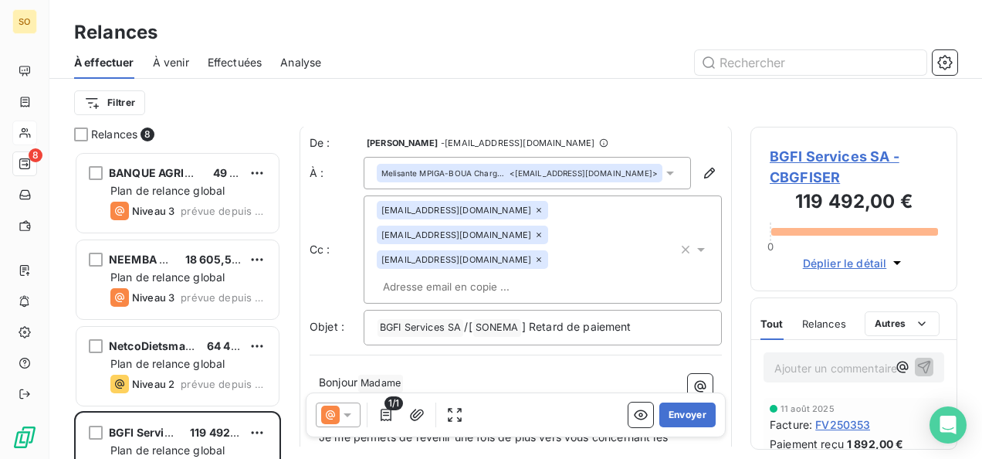
scroll to position [0, 0]
click at [527, 277] on input "text" at bounding box center [466, 288] width 178 height 23
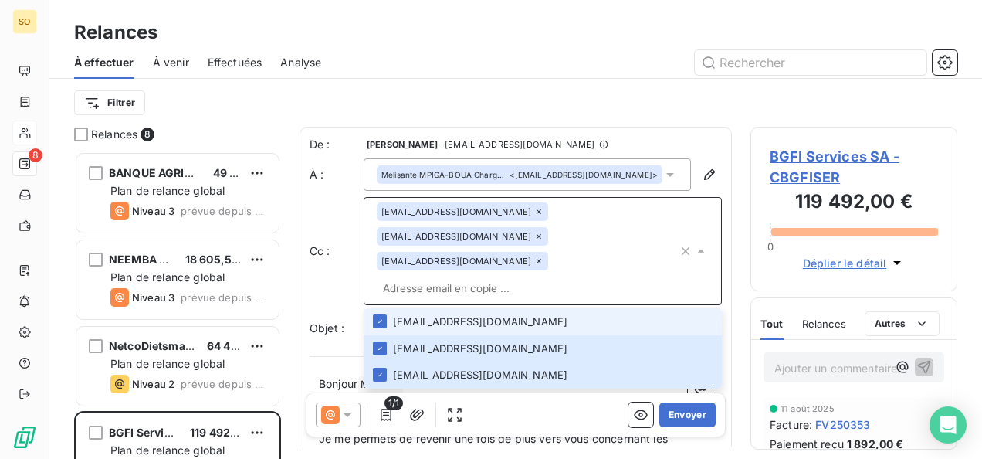
click at [527, 277] on input "text" at bounding box center [527, 288] width 301 height 23
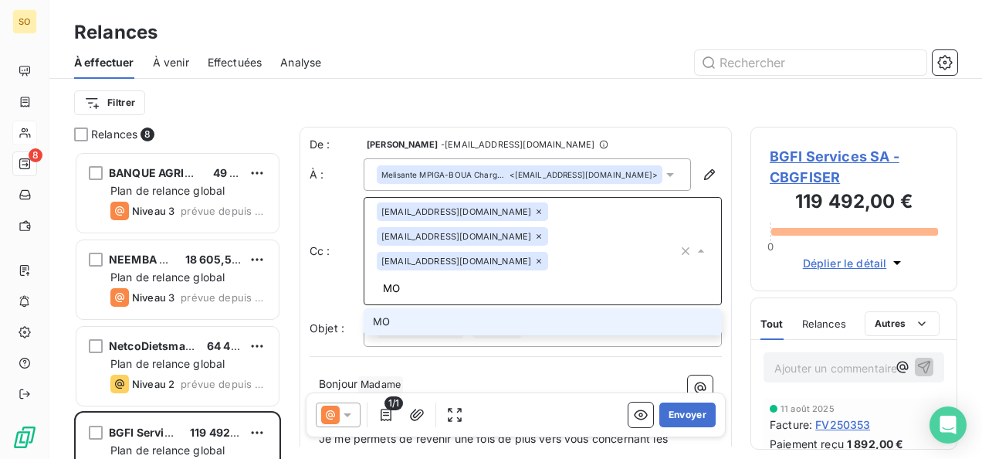
type input "M"
